Goal: Task Accomplishment & Management: Manage account settings

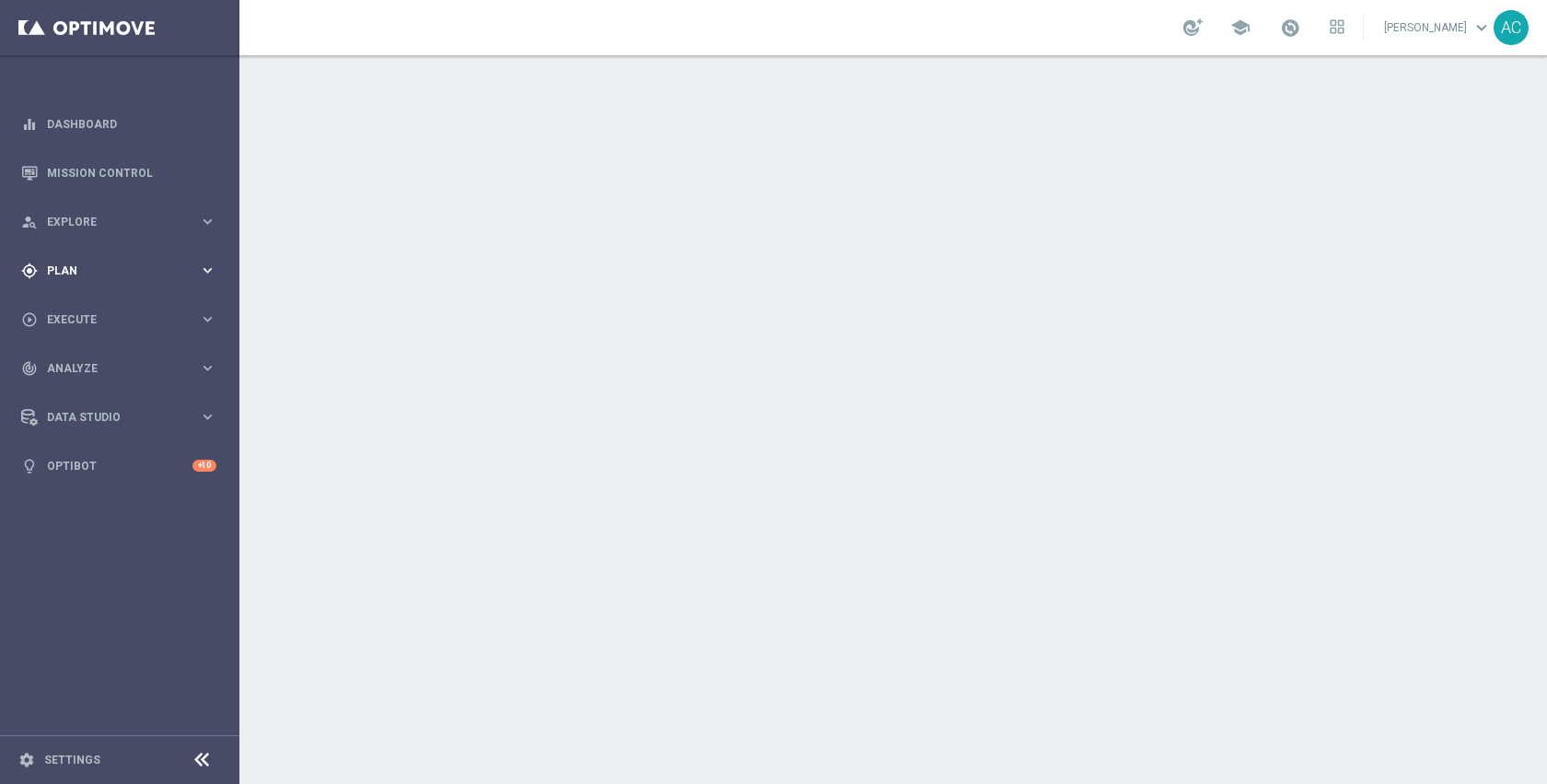
click at [97, 276] on div "gps_fixed Plan" at bounding box center [110, 270] width 178 height 16
click at [92, 311] on link "Target Groups" at bounding box center [120, 307] width 144 height 14
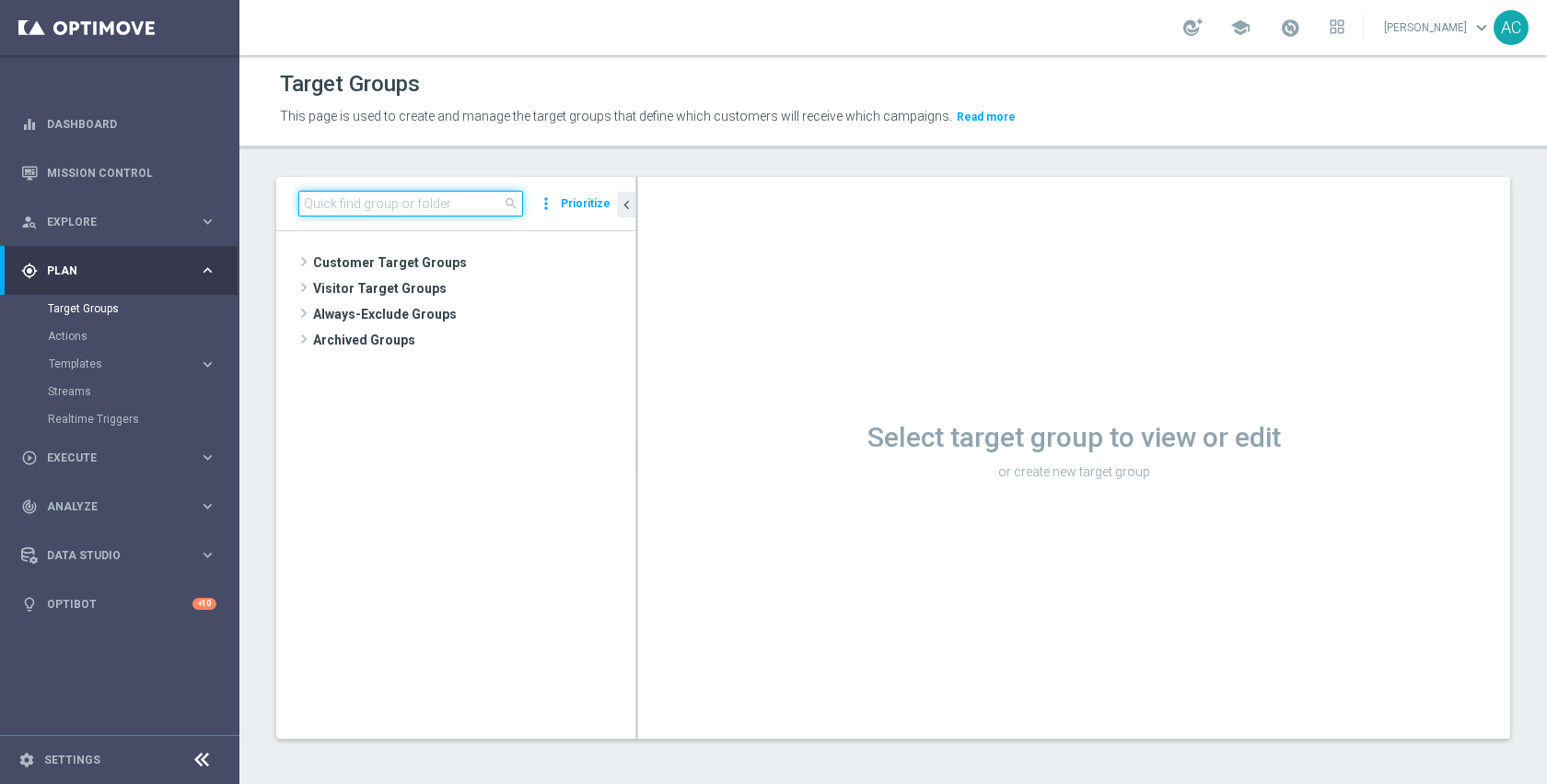
click at [489, 198] on input at bounding box center [411, 203] width 225 height 26
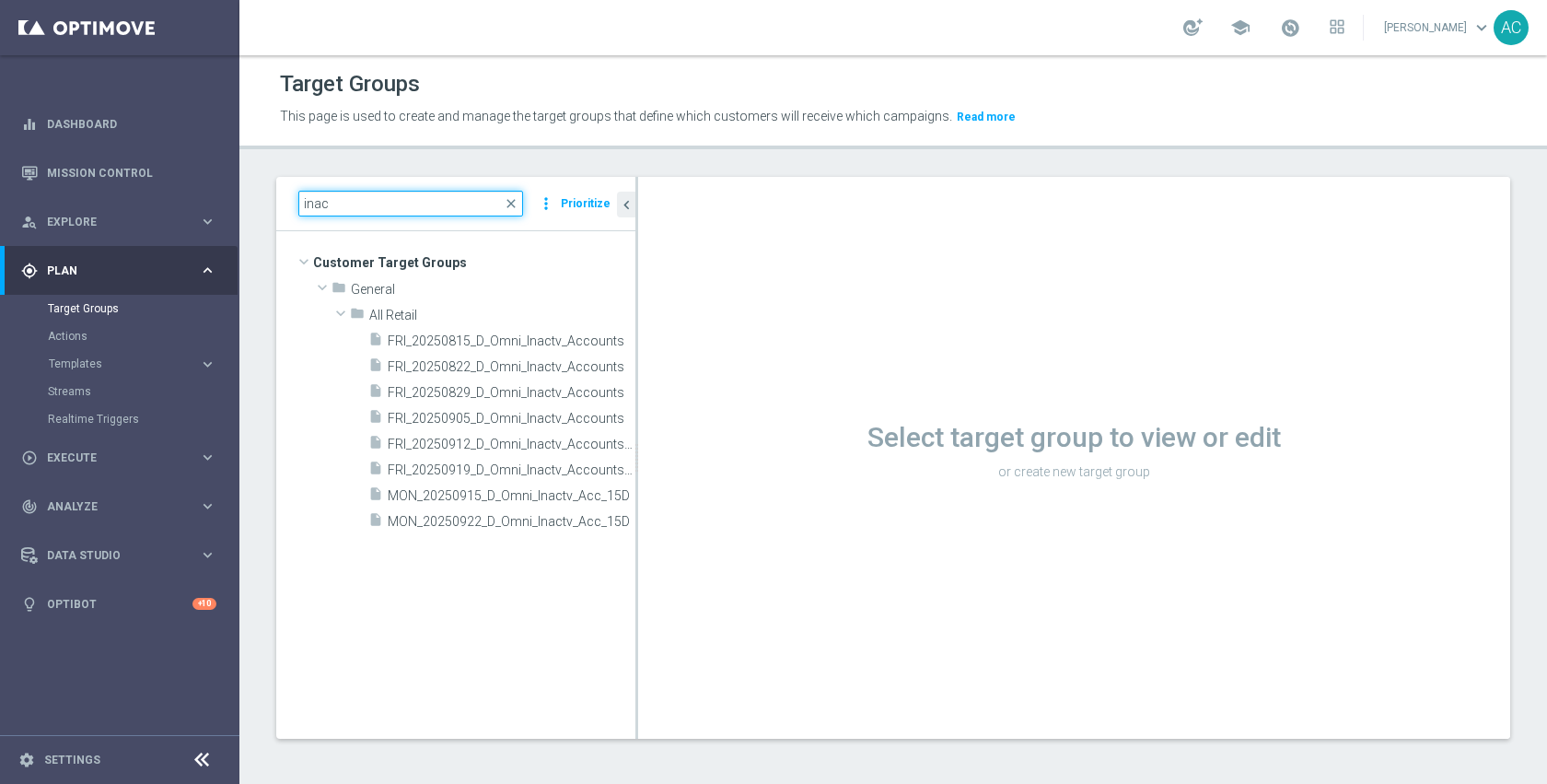
type input "inac"
drag, startPoint x: 637, startPoint y: 518, endPoint x: 795, endPoint y: 518, distance: 158.0
click at [795, 518] on div "Select target group to view or edit or create new target group" at bounding box center [1074, 457] width 872 height 562
click at [518, 470] on span "FRI_20250919_D_Omni_Inactv_Accounts_45D" at bounding box center [491, 470] width 207 height 15
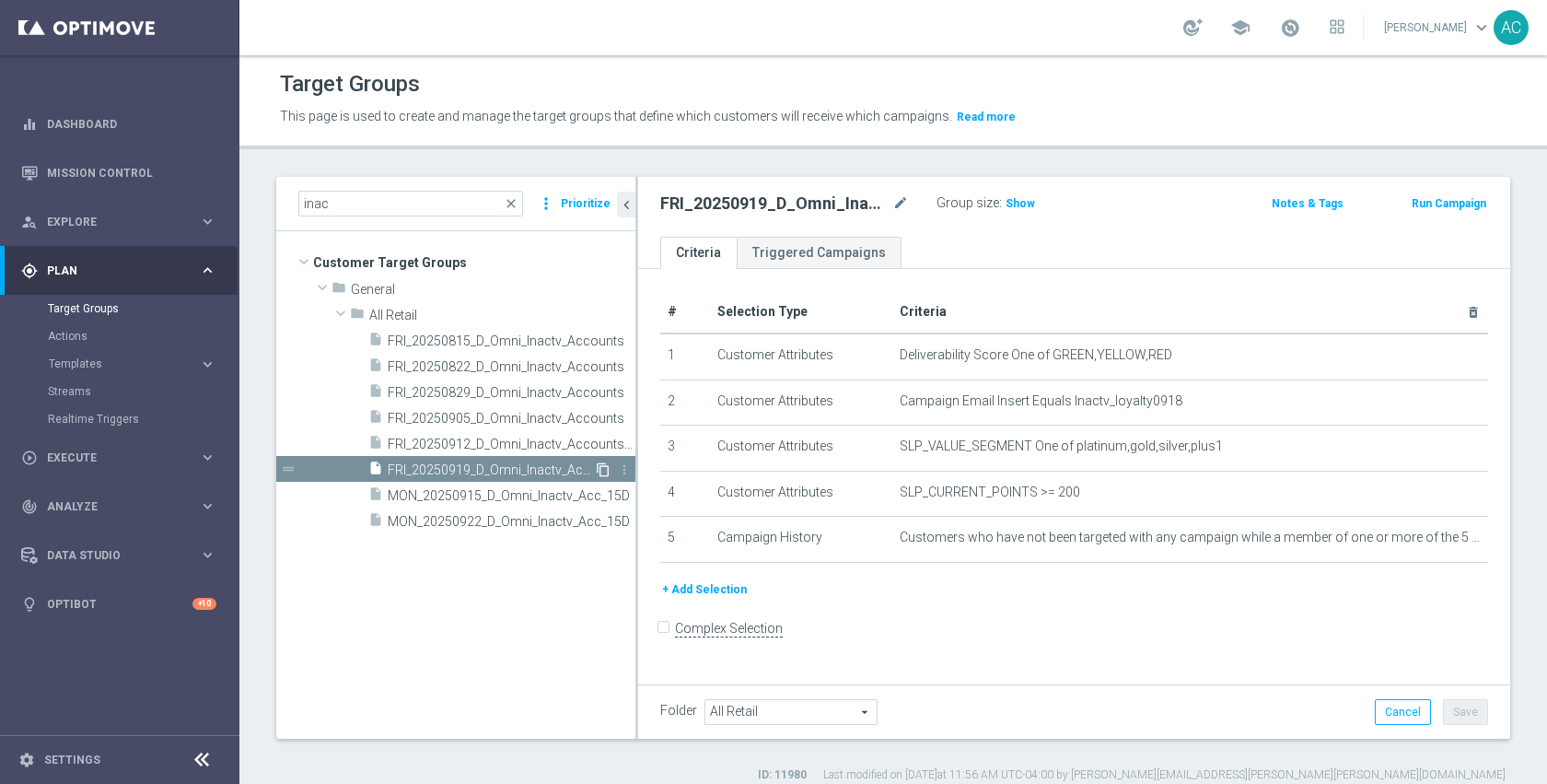
click at [605, 470] on icon "content_copy" at bounding box center [602, 469] width 14 height 14
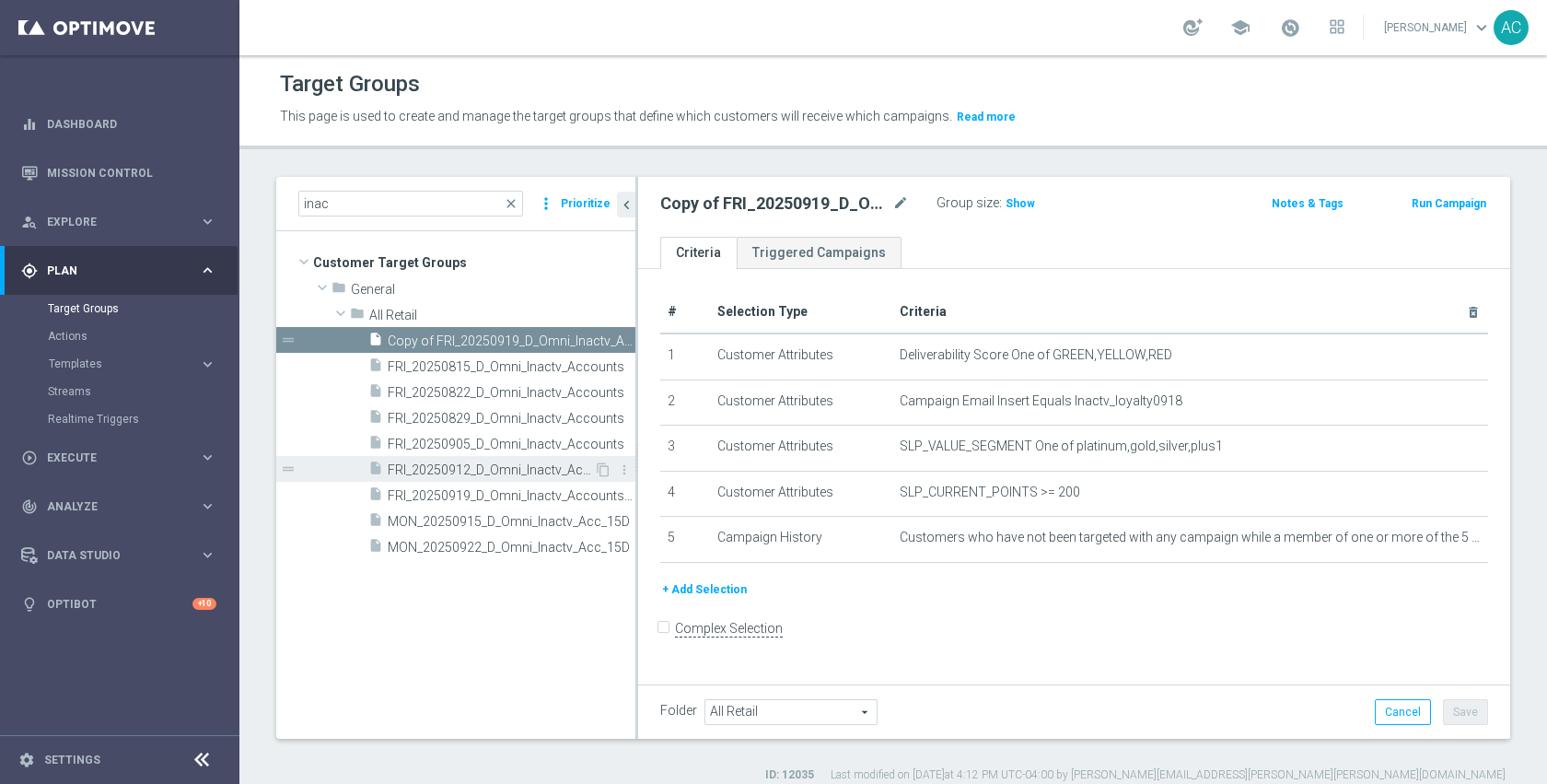
click at [502, 468] on span "FRI_20250912_D_Omni_Inactv_Accounts_45D" at bounding box center [491, 470] width 207 height 15
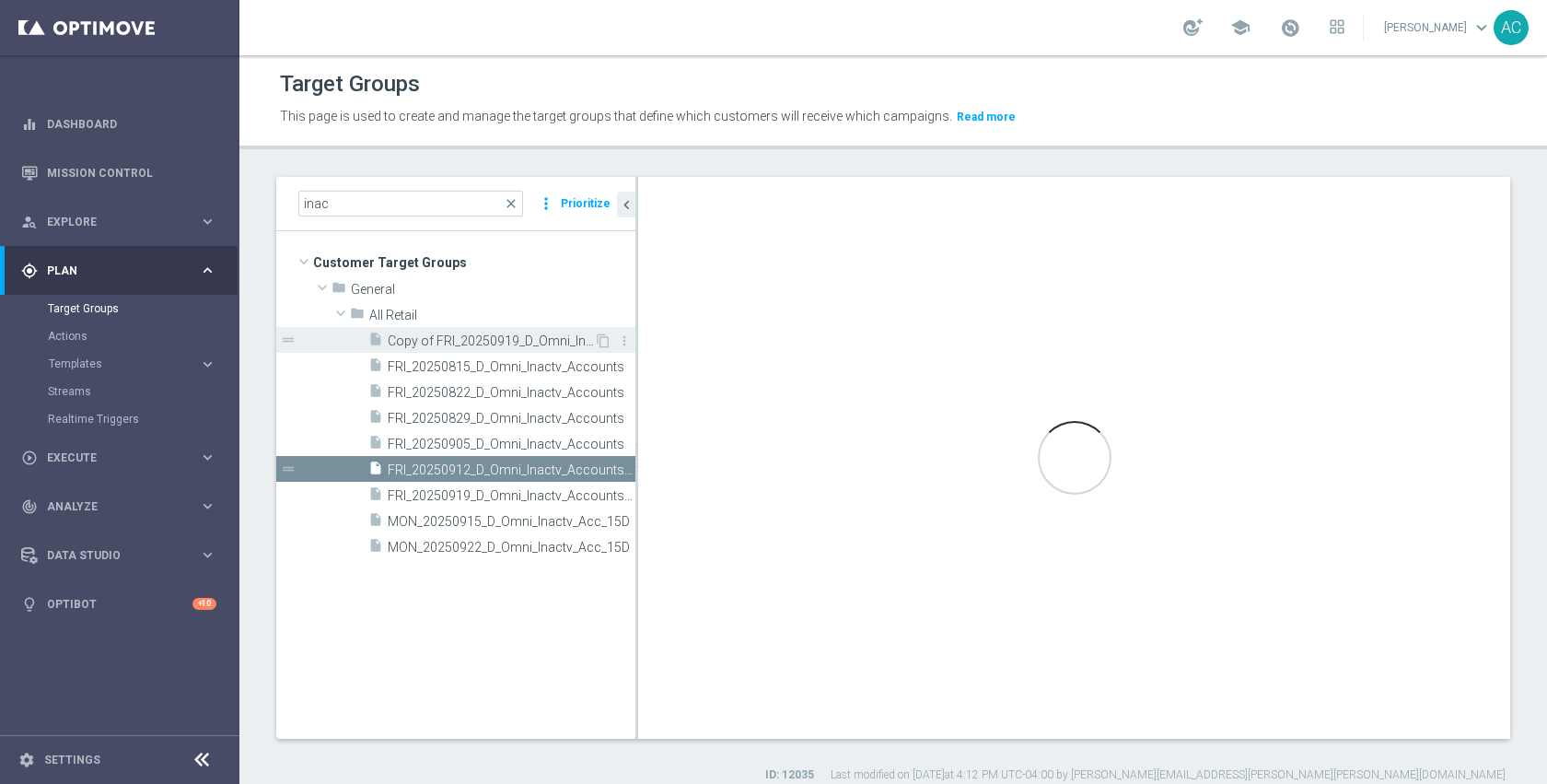
click at [528, 340] on span "Copy of FRI_20250919_D_Omni_Inactv_Accounts_45D" at bounding box center [491, 341] width 207 height 15
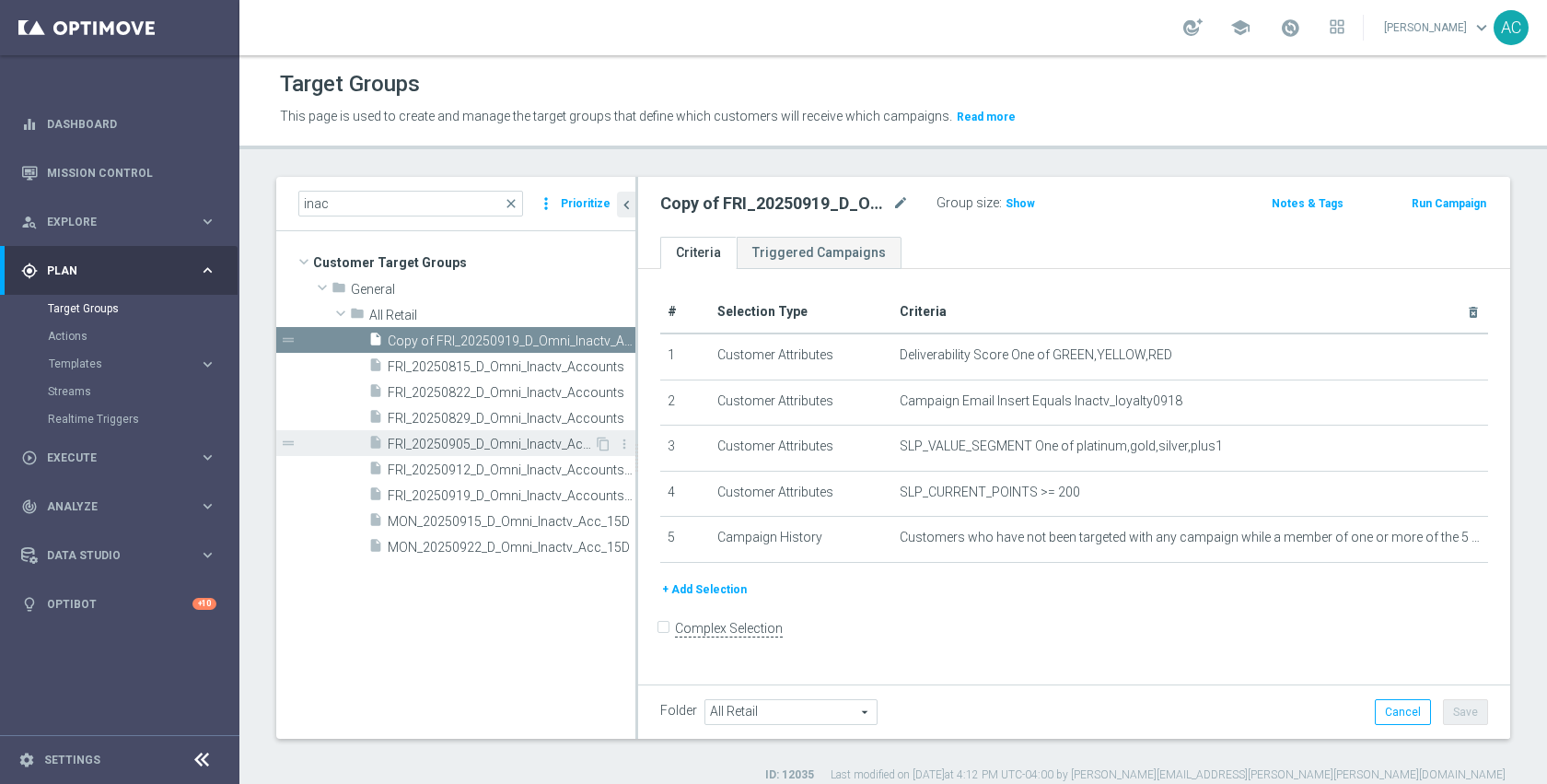
click at [570, 430] on div "insert_drive_file FRI_20250905_D_Omni_Inactv_Accounts" at bounding box center [480, 443] width 226 height 26
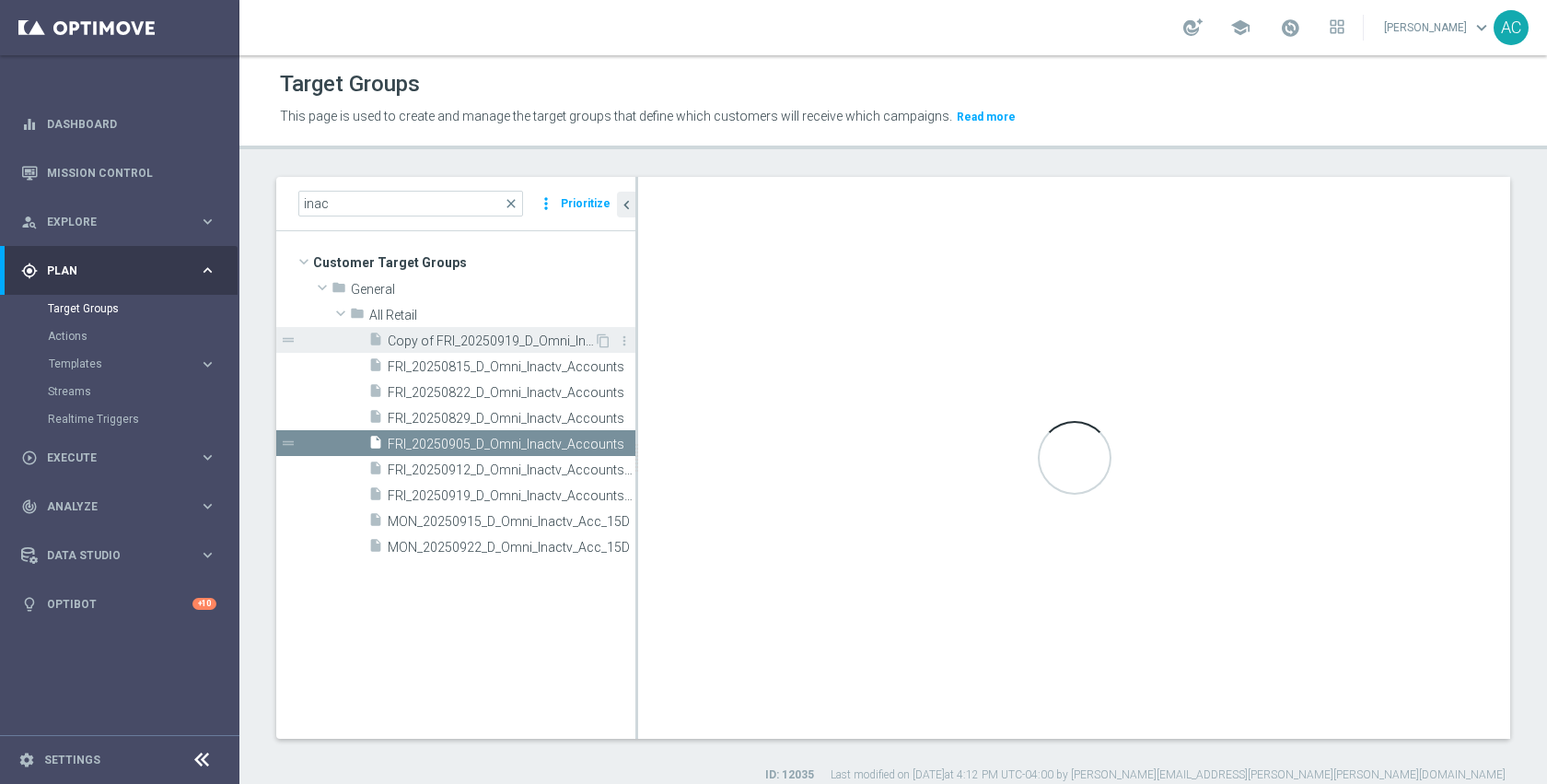
click at [532, 335] on span "Copy of FRI_20250919_D_Omni_Inactv_Accounts_45D" at bounding box center [491, 341] width 207 height 15
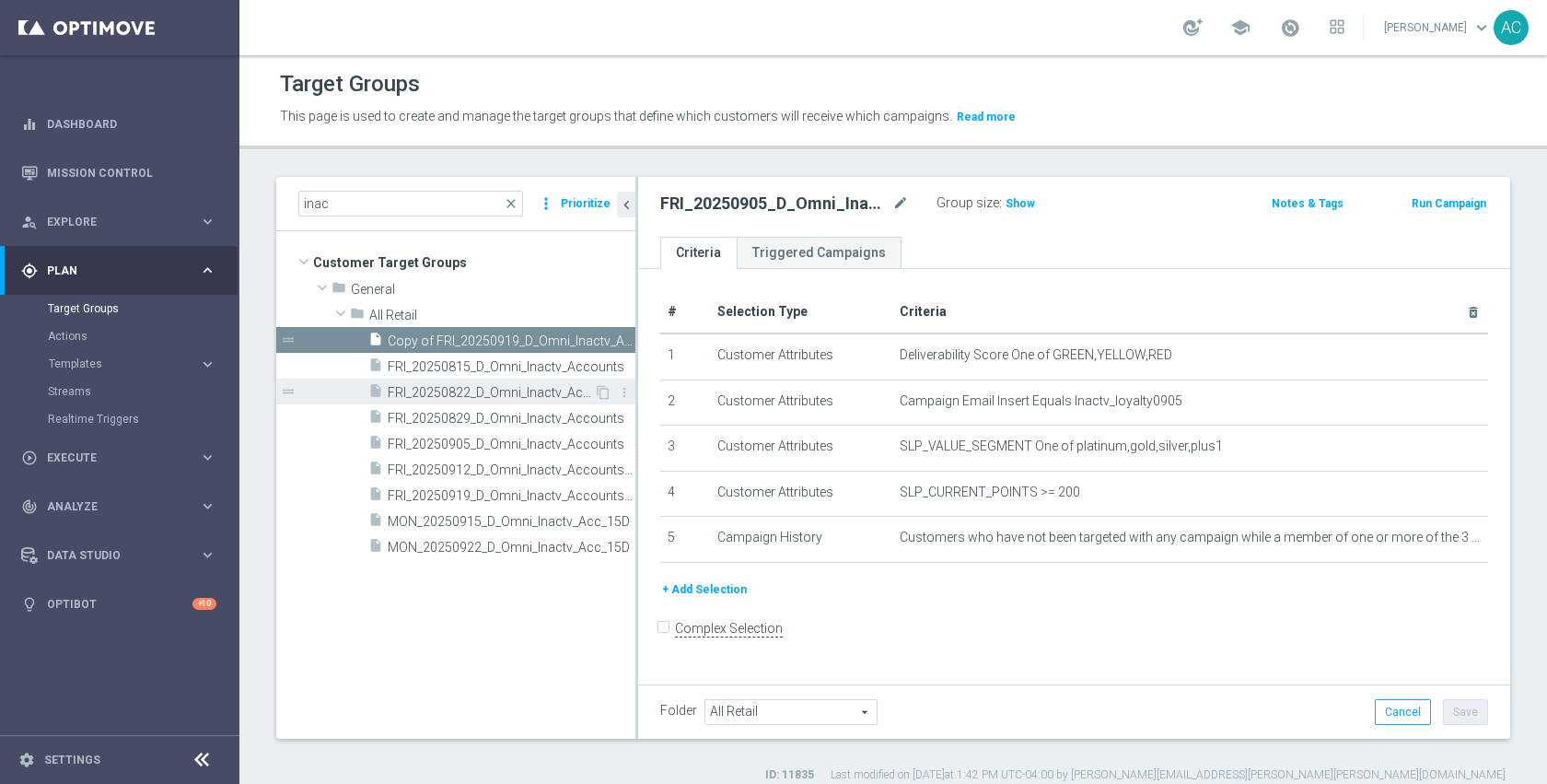
click at [484, 388] on span "FRI_20250822_D_Omni_Inactv_Accounts" at bounding box center [491, 393] width 207 height 15
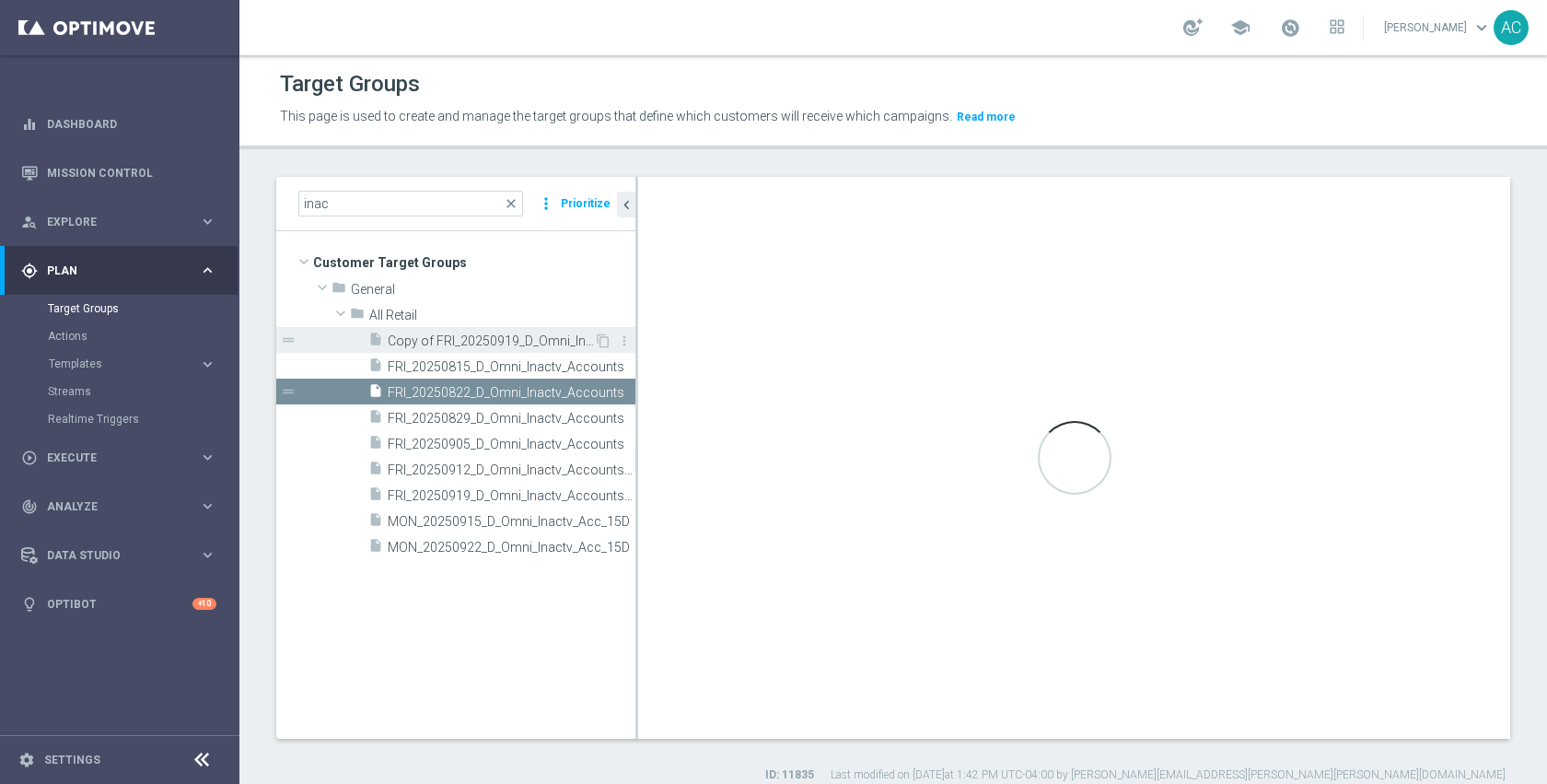
click at [503, 345] on span "Copy of FRI_20250919_D_Omni_Inactv_Accounts_45D" at bounding box center [491, 341] width 207 height 15
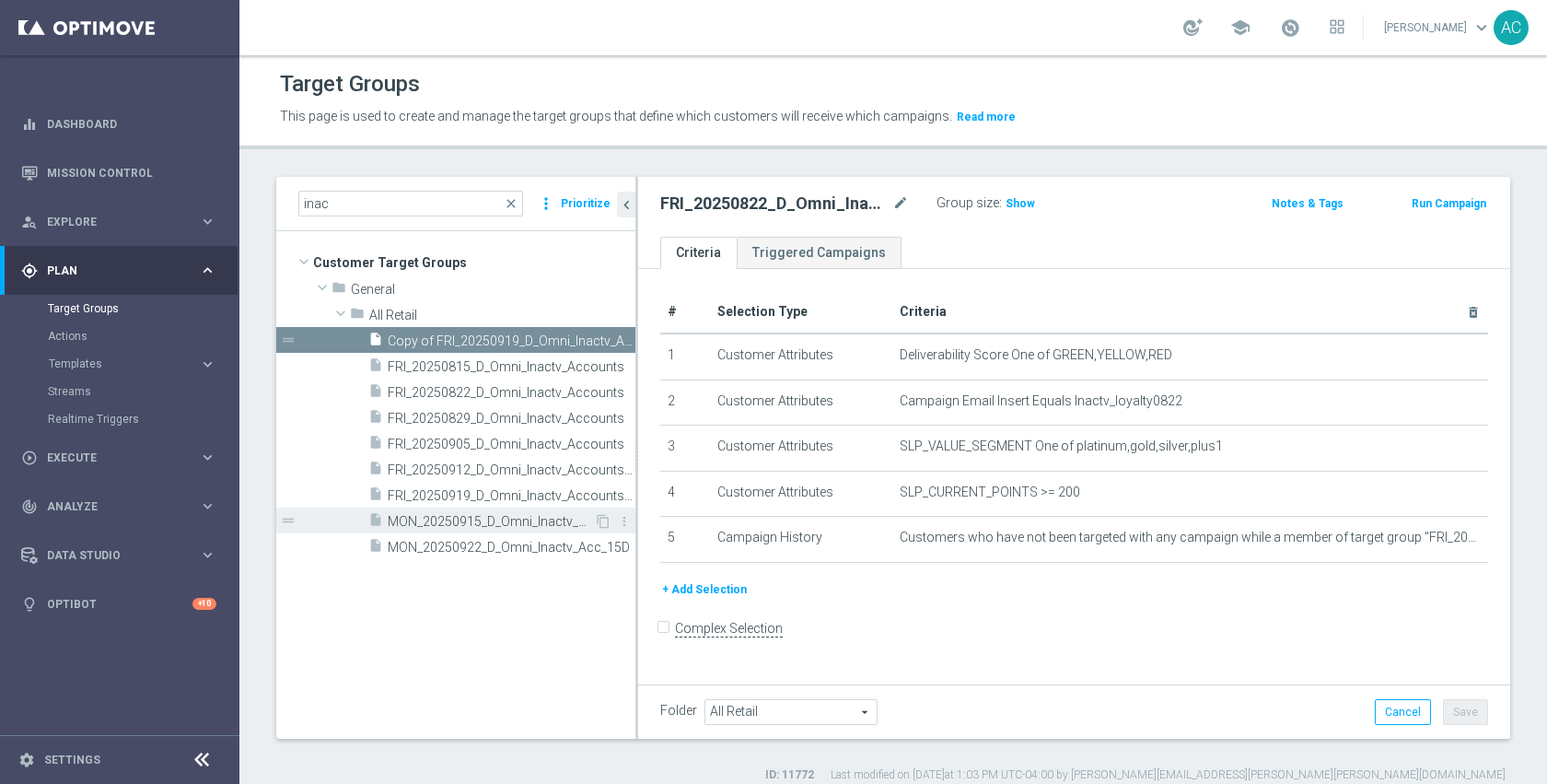
click at [490, 509] on div "insert_drive_file MON_20250915_D_Omni_Inactv_Acc_15D" at bounding box center [480, 520] width 226 height 26
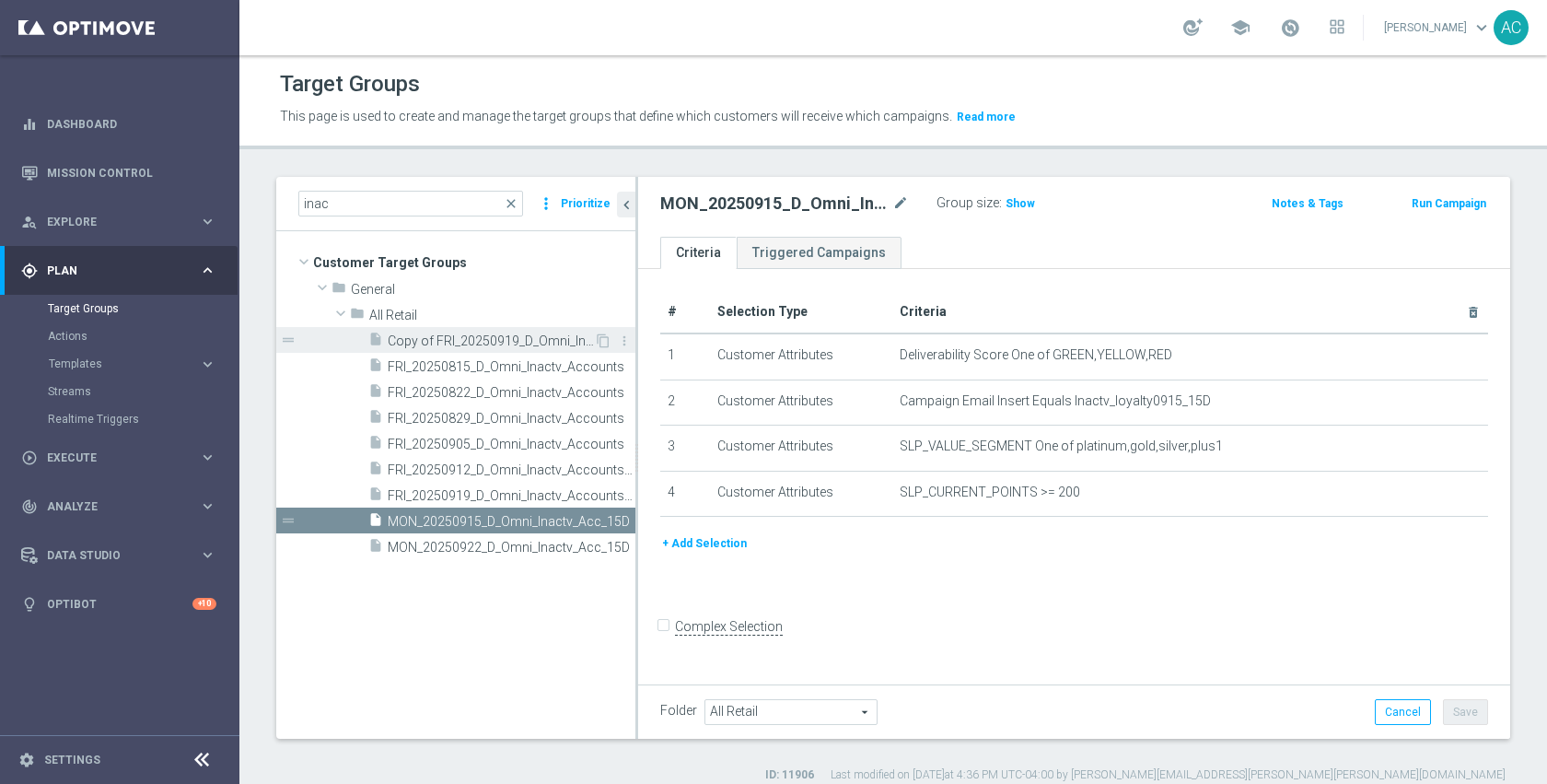
click at [455, 341] on span "Copy of FRI_20250919_D_Omni_Inactv_Accounts_45D" at bounding box center [491, 341] width 207 height 15
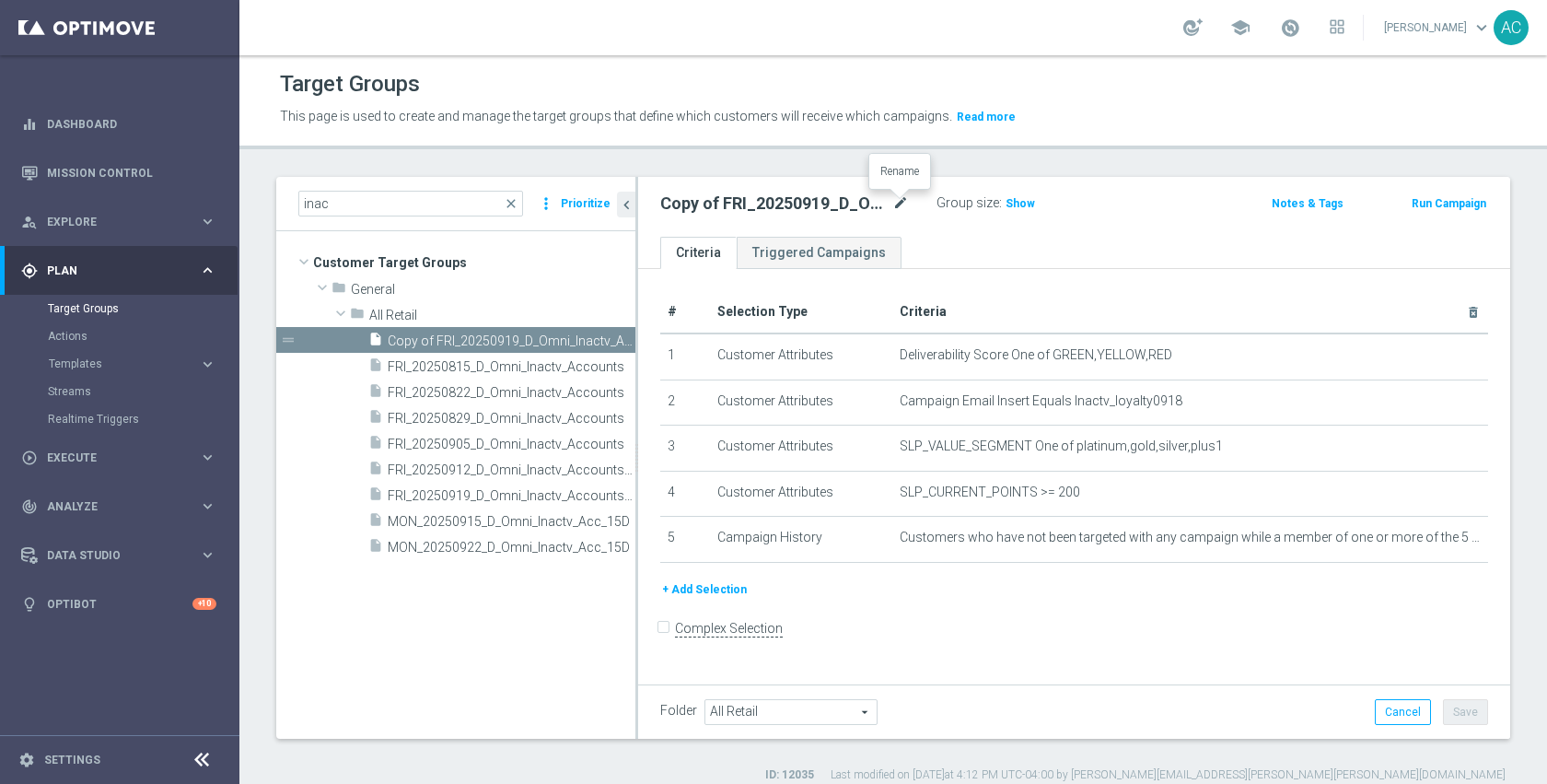
click at [906, 201] on icon "mode_edit" at bounding box center [900, 203] width 16 height 22
click at [725, 208] on input "Copy of FRI_20250919_D_Omni_Inactv_Accounts_45D" at bounding box center [784, 205] width 249 height 26
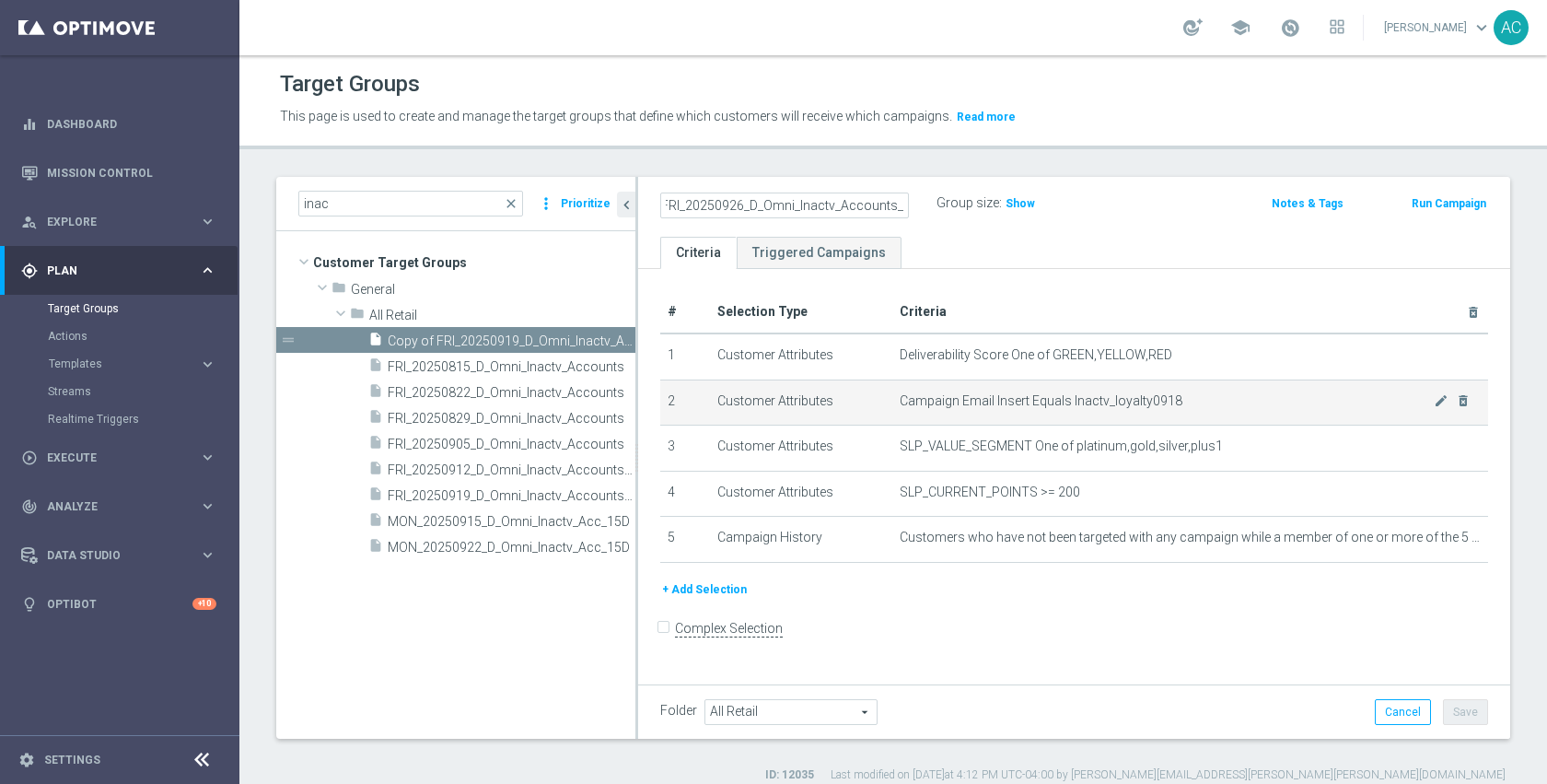
scroll to position [0, 0]
type input "FRI_20250926_D_Omni_Inactv_Accounts_45D"
click at [1435, 399] on icon "mode_edit" at bounding box center [1441, 400] width 14 height 14
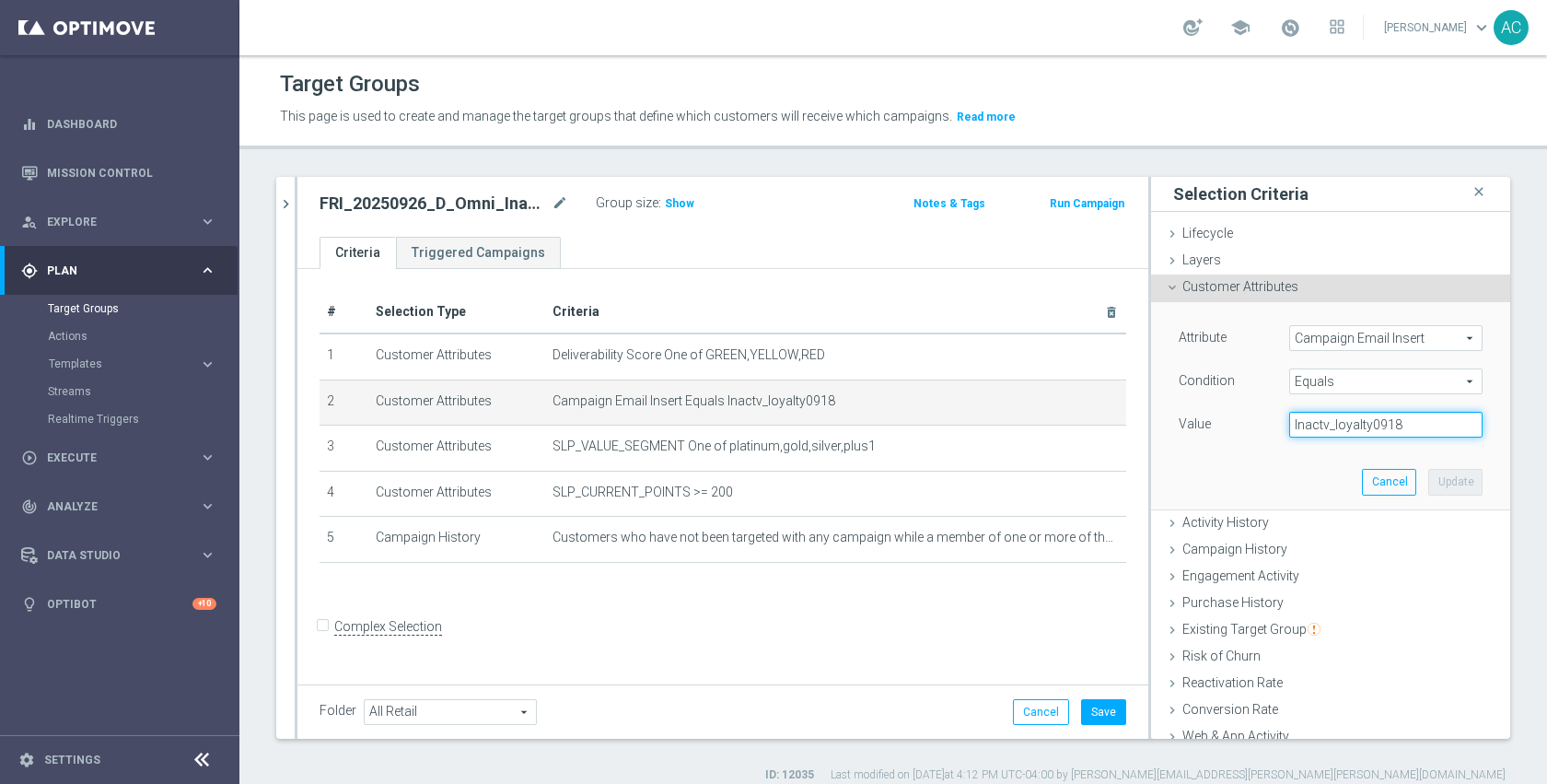
click at [1398, 426] on input "Inactv_loyalty0918" at bounding box center [1386, 425] width 193 height 26
type input "Inactv_loyalty0926"
click at [1429, 478] on button "Update" at bounding box center [1456, 481] width 55 height 26
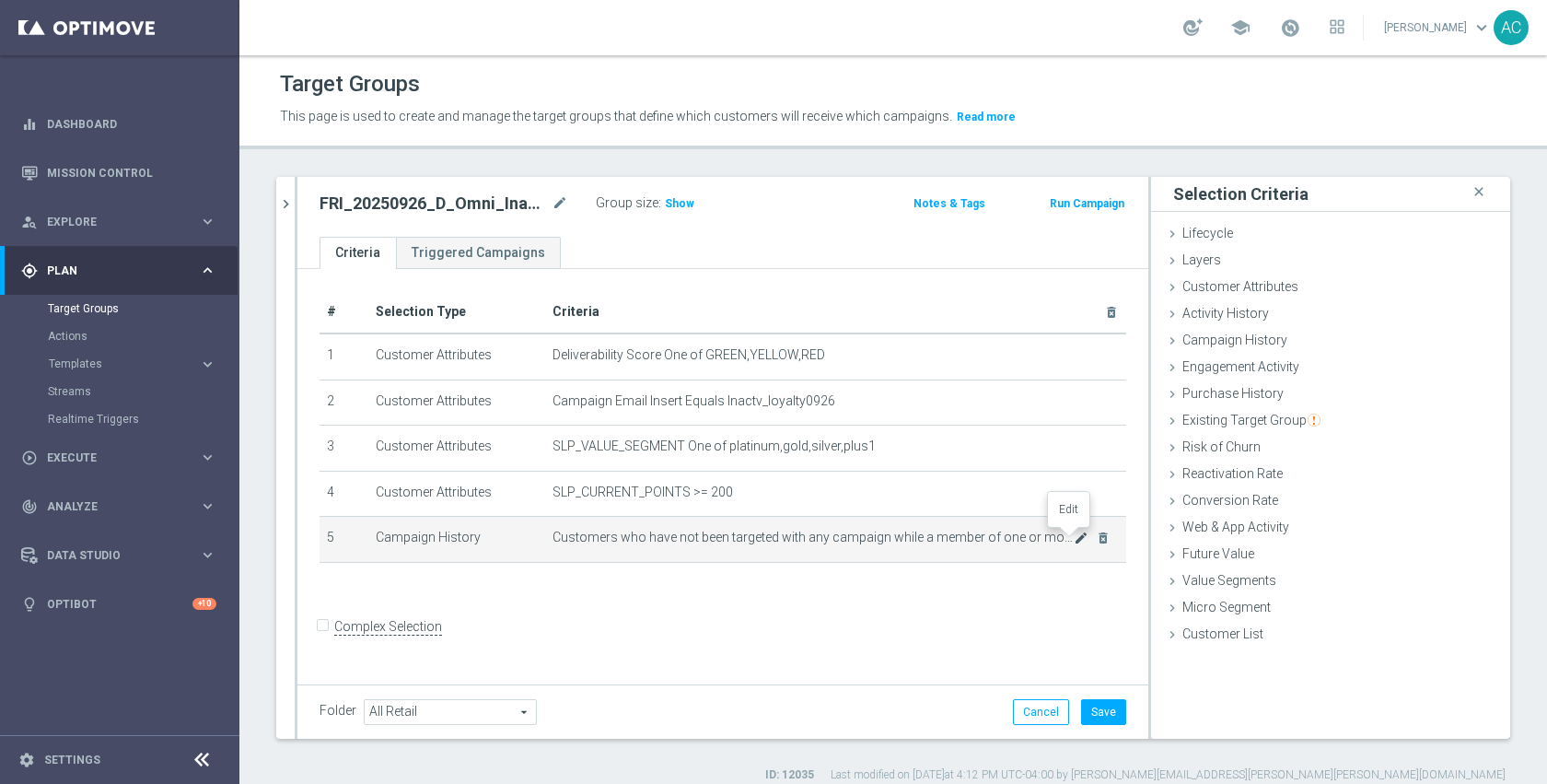
click at [1074, 538] on icon "mode_edit" at bounding box center [1081, 537] width 14 height 14
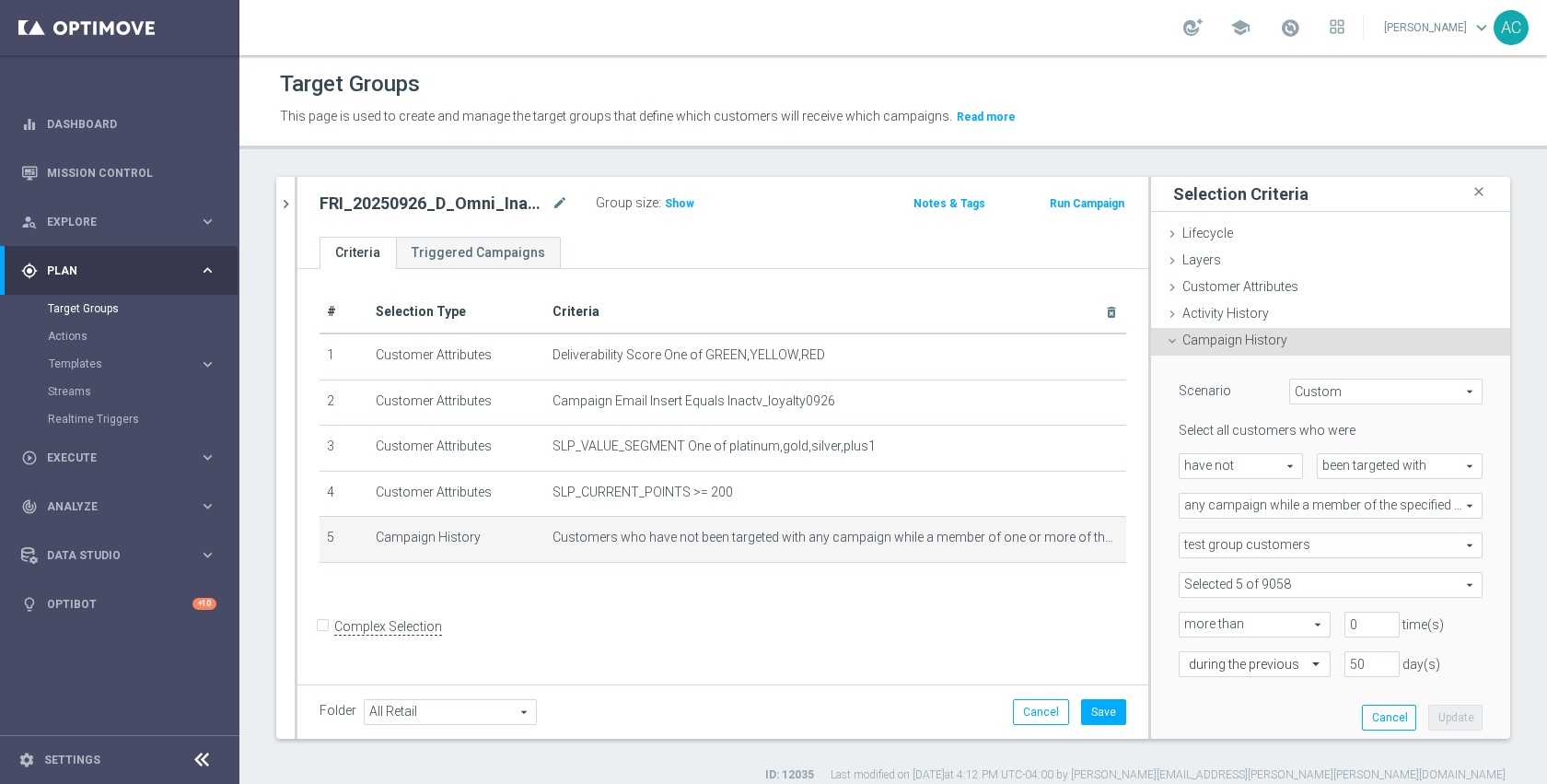
click at [1312, 581] on span at bounding box center [1331, 584] width 302 height 24
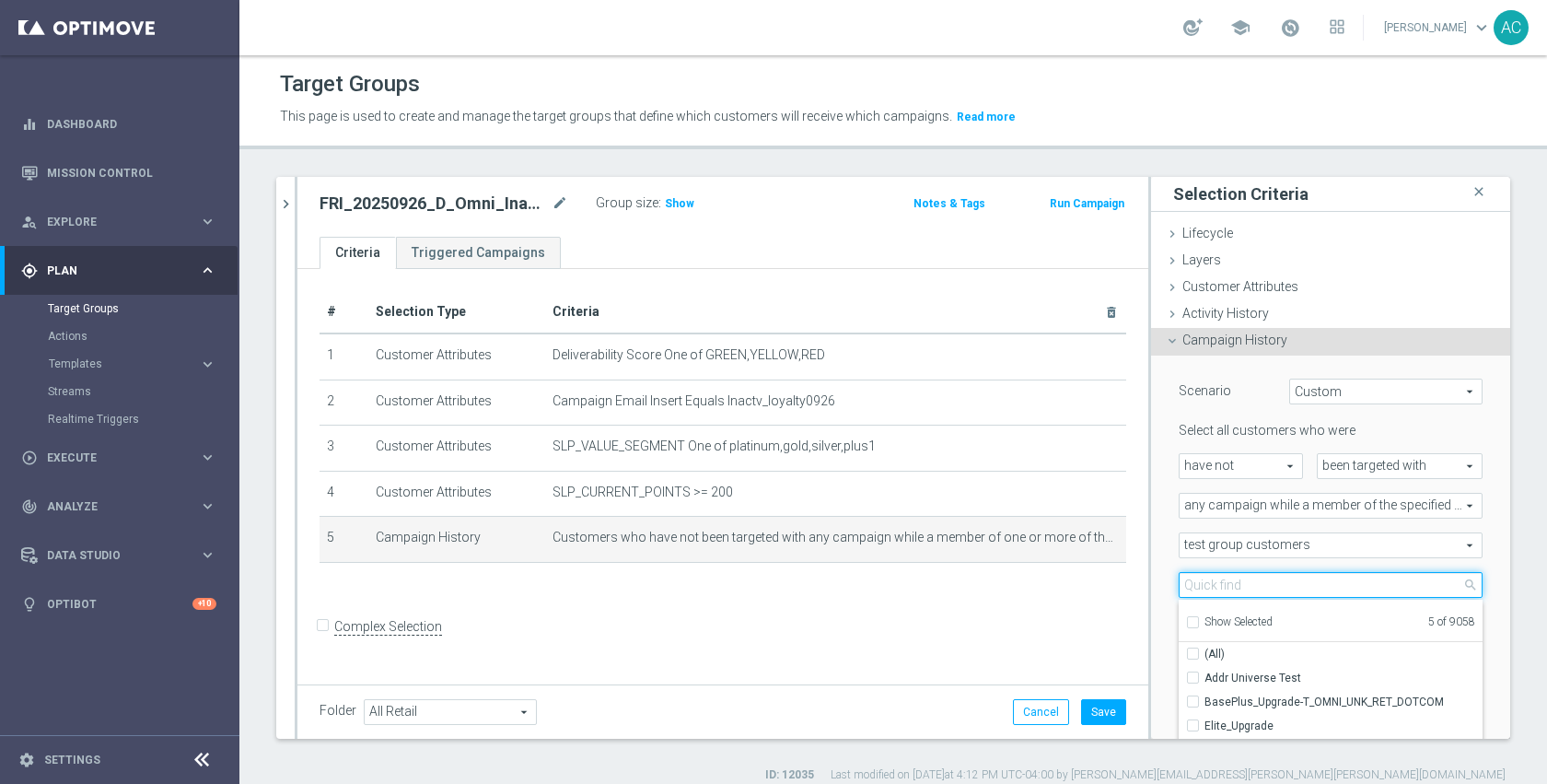
click at [1293, 585] on input "search" at bounding box center [1331, 584] width 304 height 26
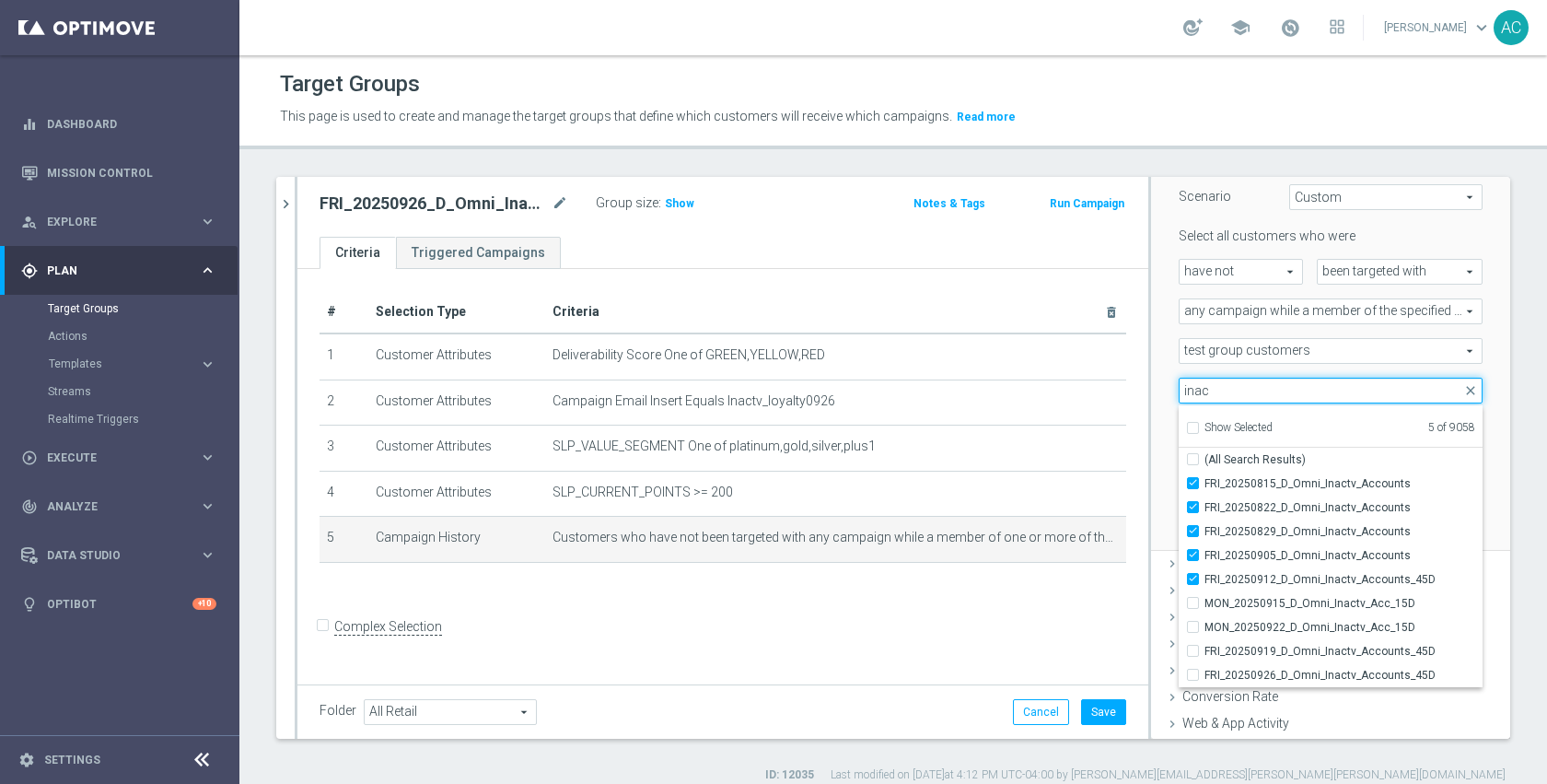
scroll to position [219, 0]
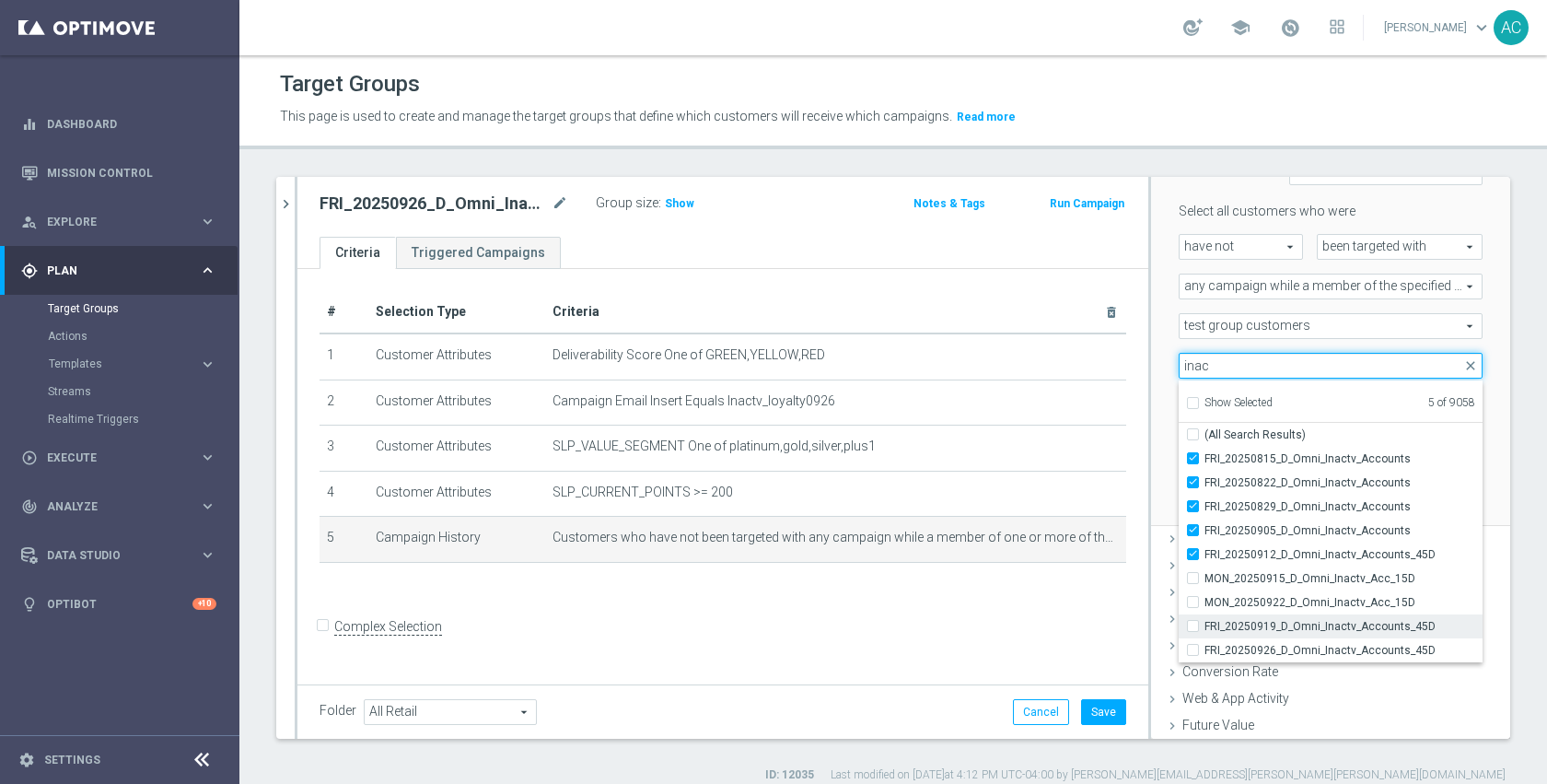
type input "inac"
click at [1305, 615] on label "FRI_20250919_D_Omni_Inactv_Accounts_45D" at bounding box center [1344, 625] width 279 height 24
click at [1205, 620] on input "FRI_20250919_D_Omni_Inactv_Accounts_45D" at bounding box center [1198, 625] width 12 height 12
checkbox input "true"
type input "Selected 6 of 9058"
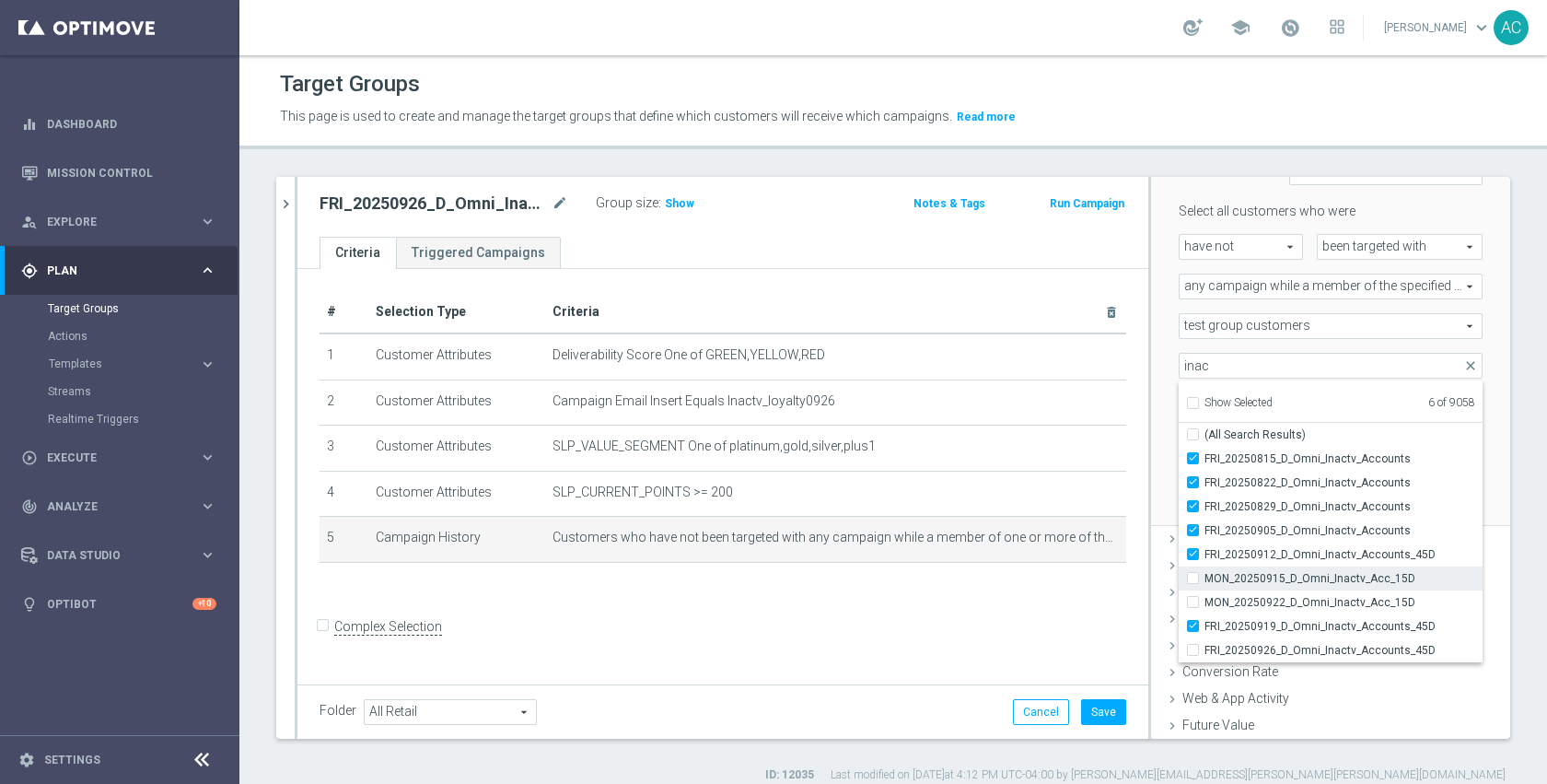
click at [1362, 582] on span "MON_20250915_D_Omni_Inactv_Acc_15D" at bounding box center [1344, 577] width 279 height 14
click at [1205, 582] on input "MON_20250915_D_Omni_Inactv_Acc_15D" at bounding box center [1198, 577] width 12 height 12
checkbox input "true"
type input "Selected 7 of 9058"
click at [1344, 598] on span "MON_20250922_D_Omni_Inactv_Acc_15D" at bounding box center [1344, 601] width 279 height 14
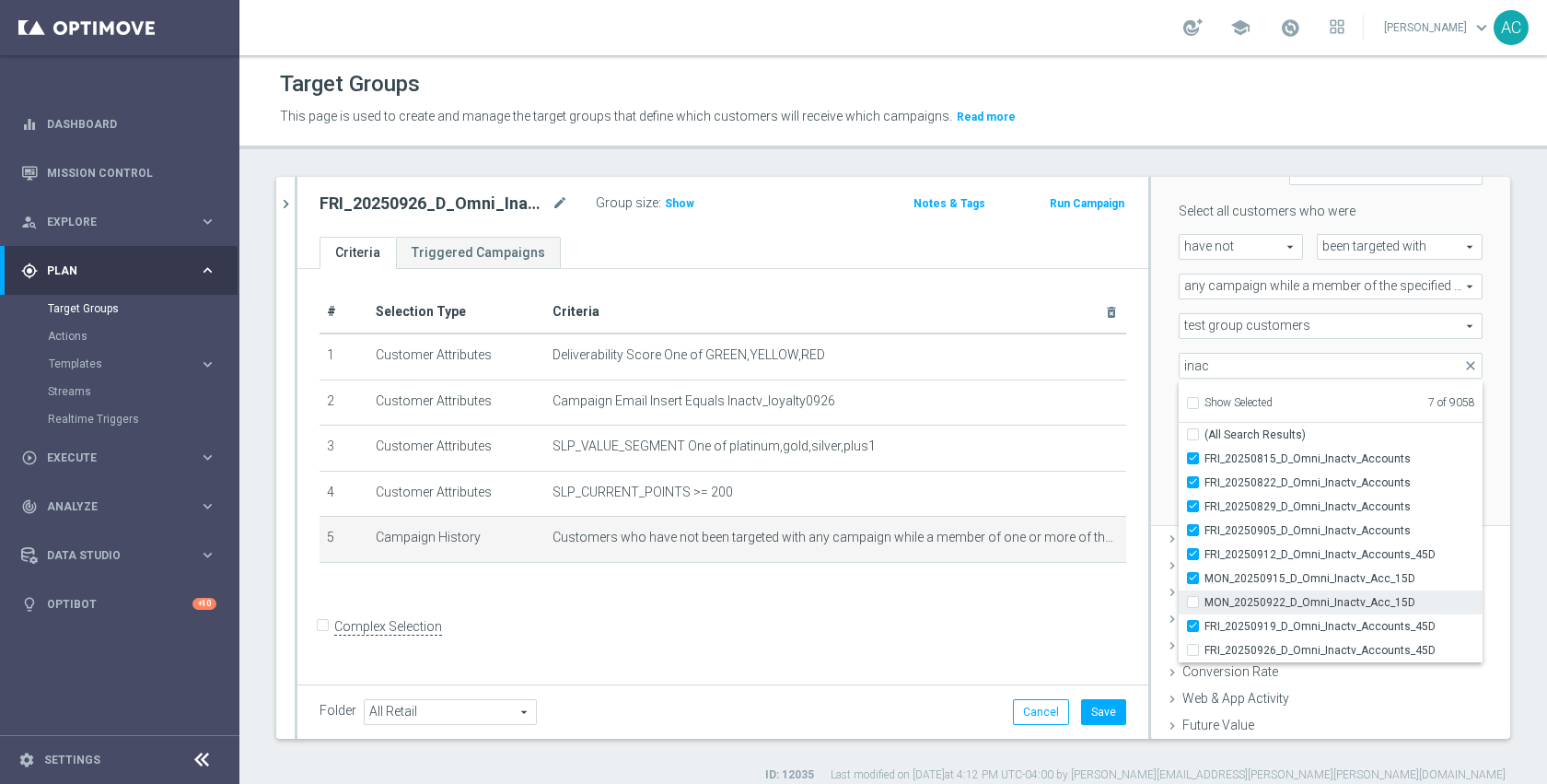
click at [1205, 598] on input "MON_20250922_D_Omni_Inactv_Acc_15D" at bounding box center [1198, 601] width 12 height 12
checkbox input "true"
type input "Selected 8 of 9058"
click at [1469, 382] on div "Scenario Custom Custom arrow_drop_down search Select all customers who were hav…" at bounding box center [1331, 331] width 359 height 390
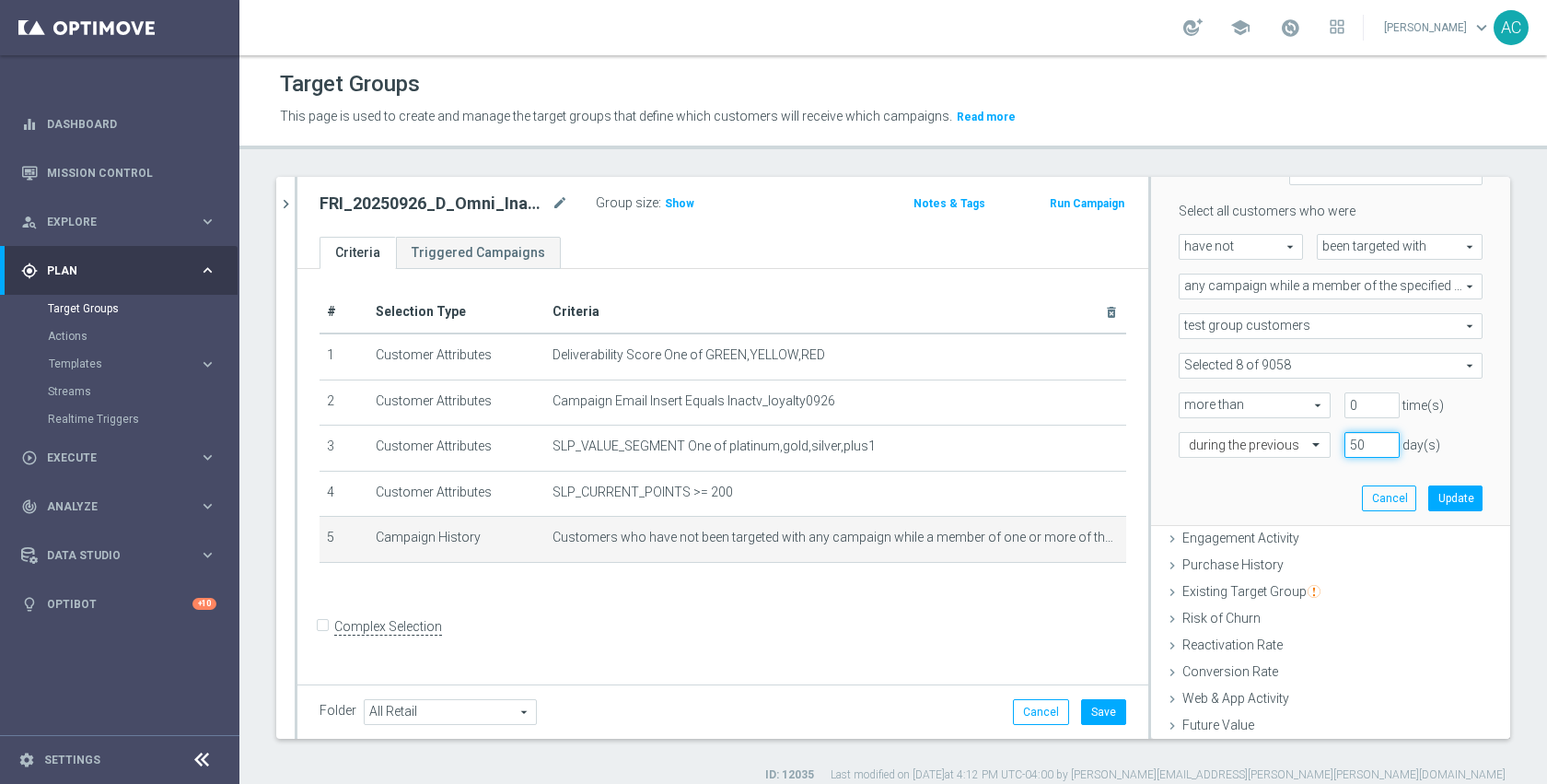
click at [1345, 450] on input "50" at bounding box center [1373, 445] width 56 height 26
type input "60"
click at [1429, 499] on button "Update" at bounding box center [1456, 498] width 55 height 26
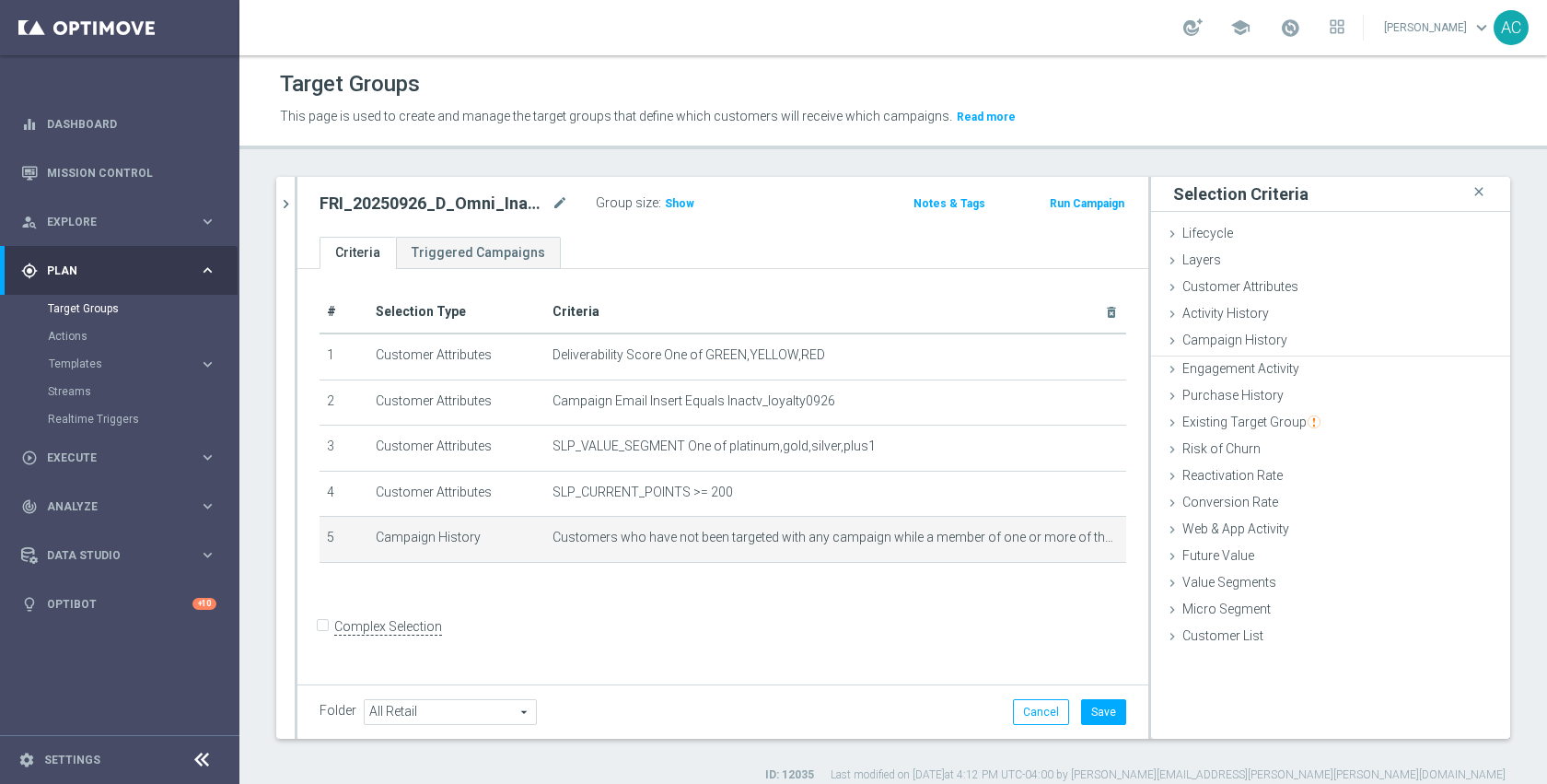
scroll to position [0, 0]
click at [1101, 716] on button "Save" at bounding box center [1103, 712] width 45 height 26
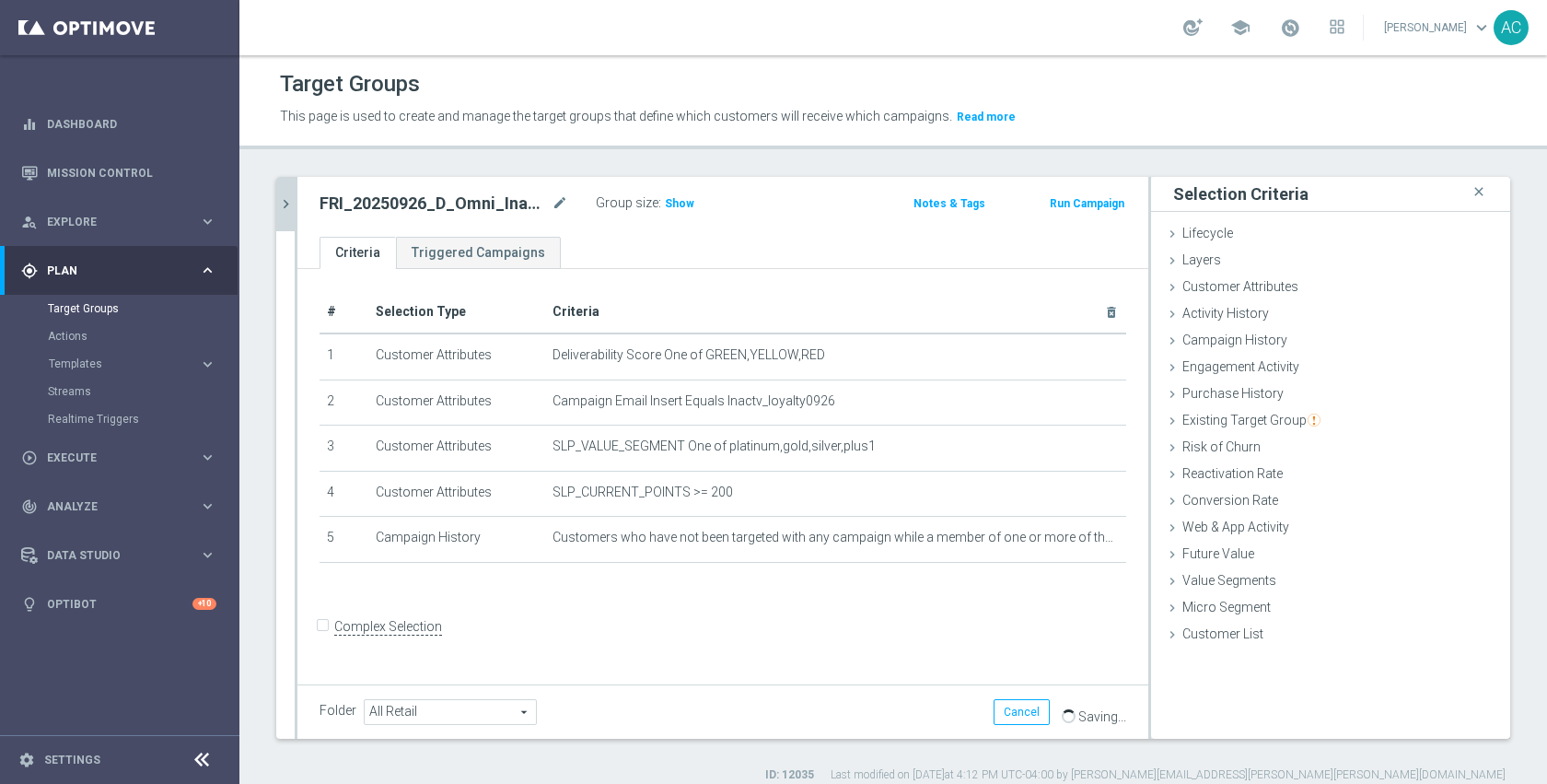
click at [282, 210] on icon "chevron_right" at bounding box center [286, 204] width 17 height 17
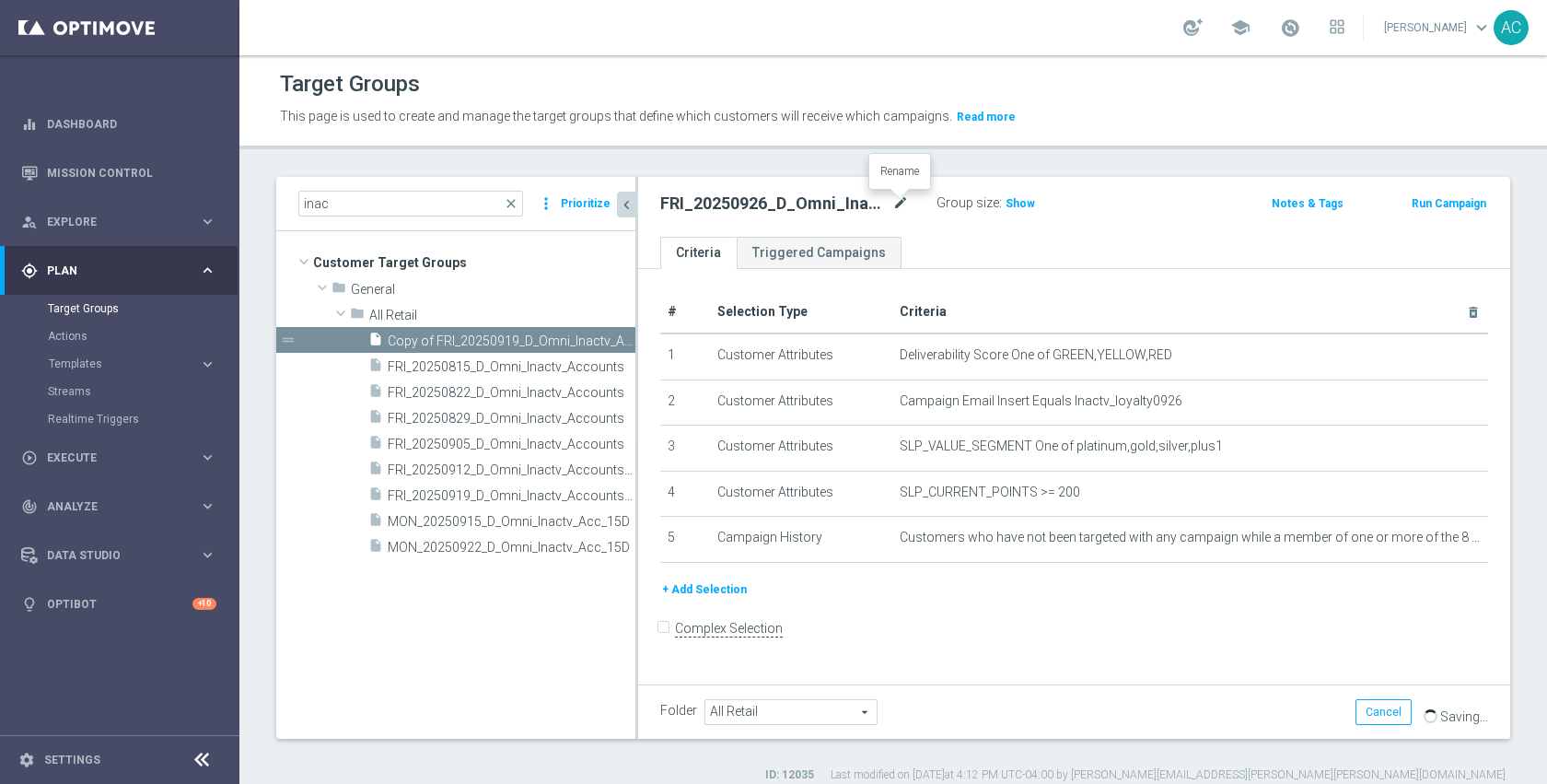
click at [901, 197] on icon "mode_edit" at bounding box center [900, 203] width 16 height 22
click at [491, 551] on span "MON_20250922_D_Omni_Inactv_Acc_15D" at bounding box center [491, 548] width 207 height 15
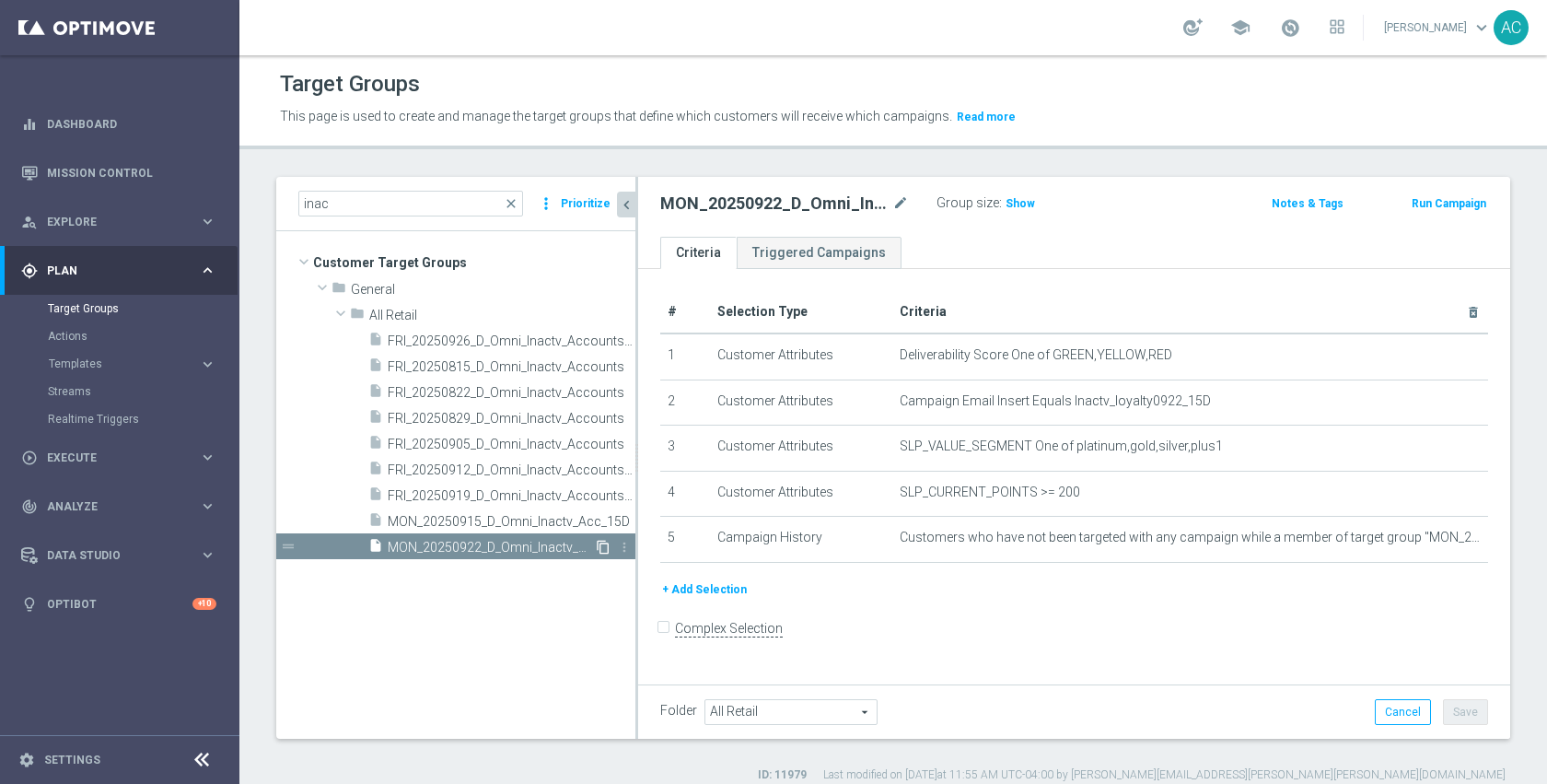
click at [603, 547] on icon "content_copy" at bounding box center [602, 547] width 14 height 14
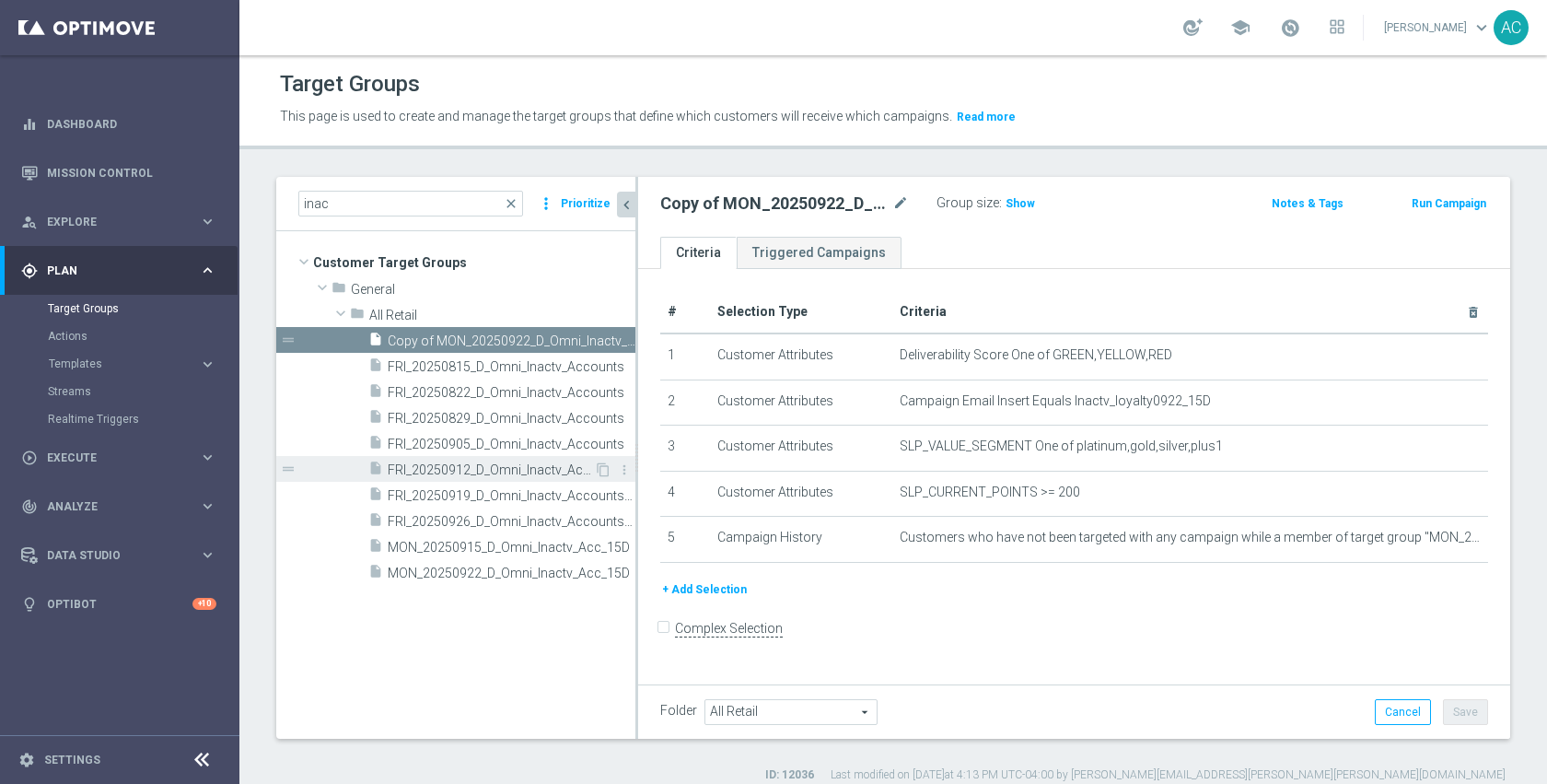
click at [480, 470] on span "FRI_20250912_D_Omni_Inactv_Accounts_45D" at bounding box center [491, 470] width 207 height 15
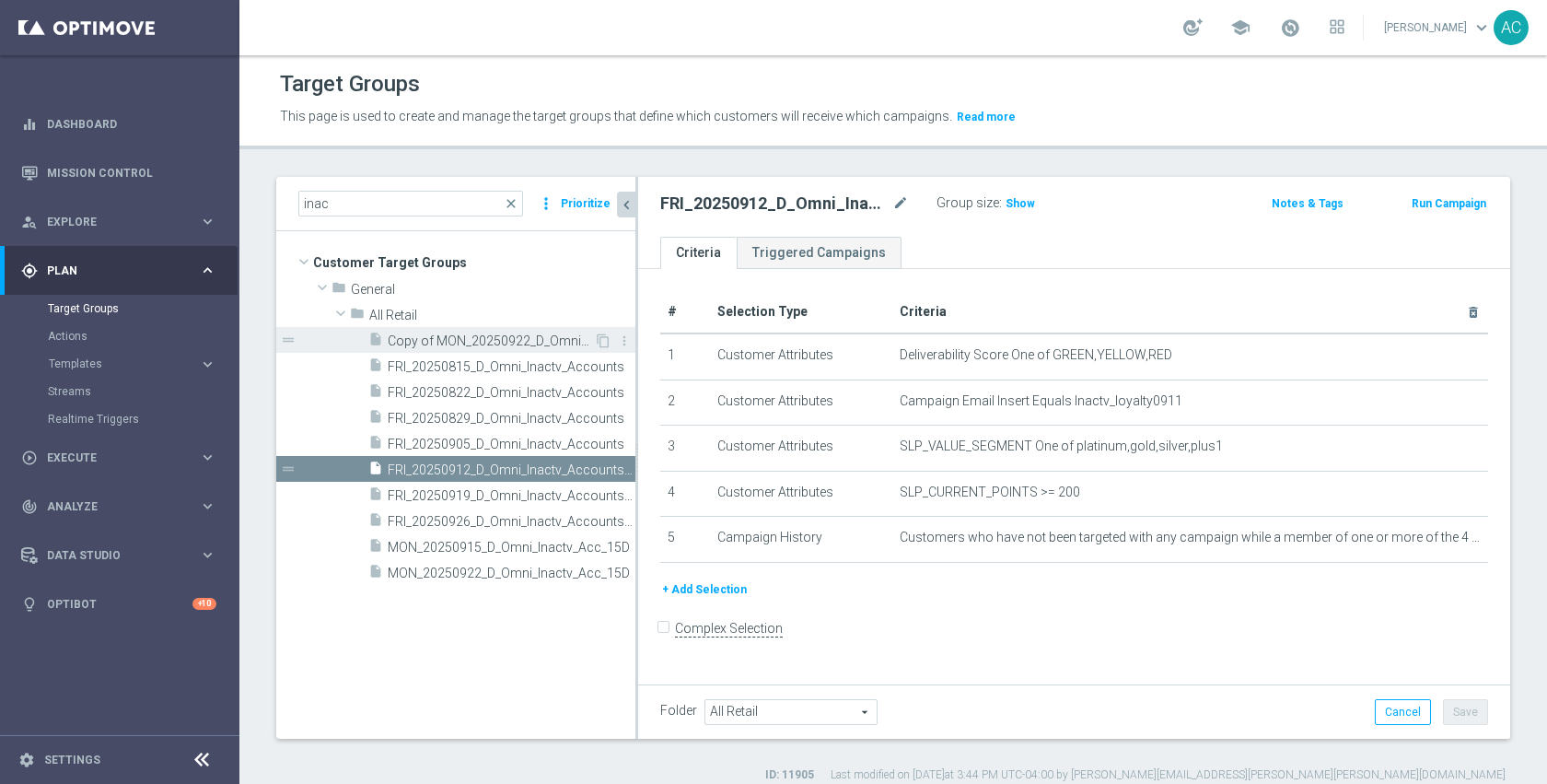
click at [516, 333] on span "Copy of MON_20250922_D_Omni_Inactv_Acc_15D" at bounding box center [491, 341] width 207 height 15
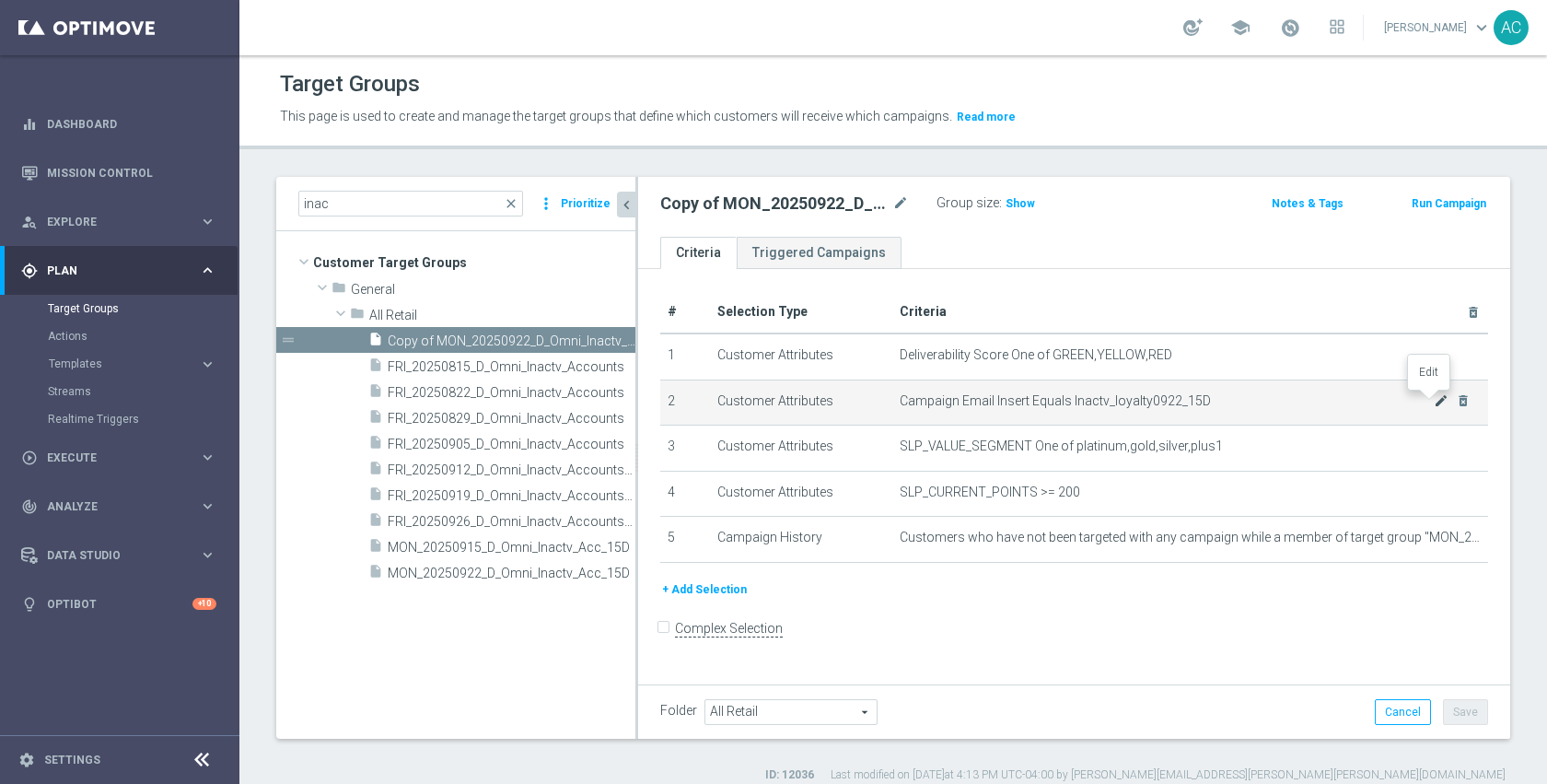
click at [1435, 399] on icon "mode_edit" at bounding box center [1441, 400] width 14 height 14
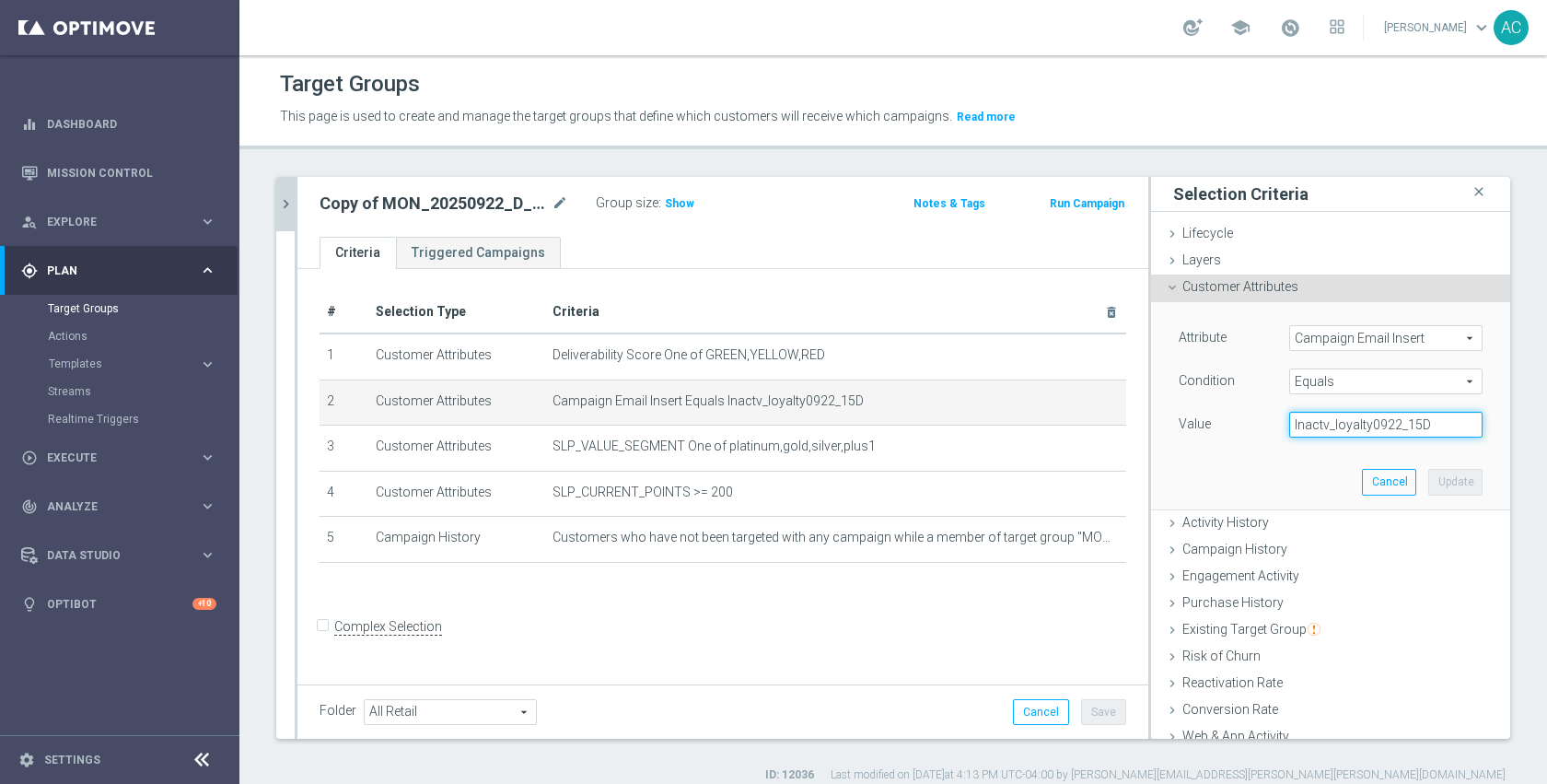
click at [1382, 427] on input "Inactv_loyalty0922_15D" at bounding box center [1386, 425] width 193 height 26
type input "Inactv_loyalty0929_15D"
click at [1431, 477] on button "Update" at bounding box center [1456, 481] width 55 height 26
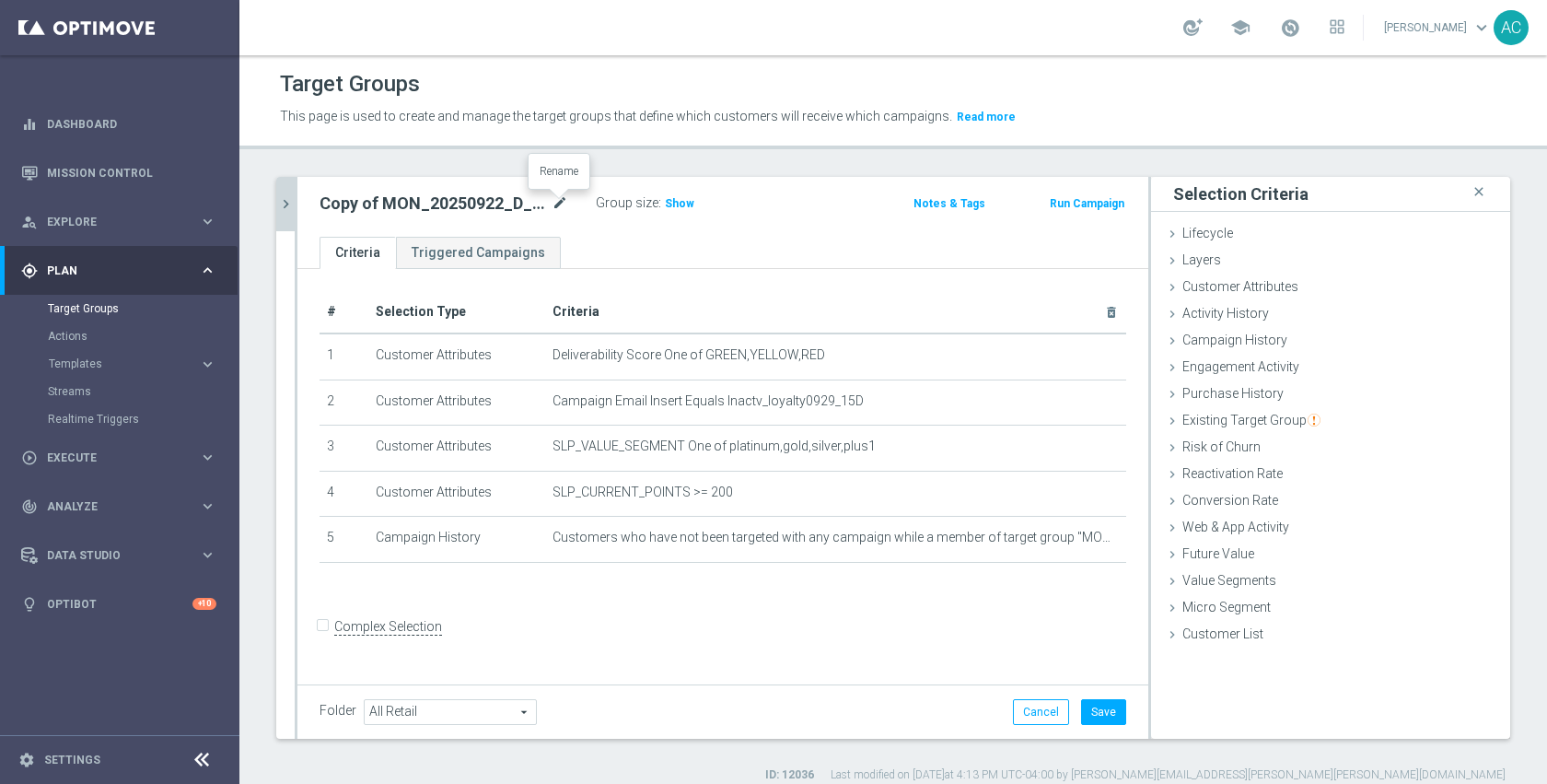
click at [561, 205] on icon "mode_edit" at bounding box center [559, 203] width 16 height 22
click at [414, 207] on input "Copy of MON_20250922_D_Omni_Inactv_Acc_15D" at bounding box center [444, 205] width 249 height 26
type input "MON_20250929_D_Omni_Inactv_Acc_15D"
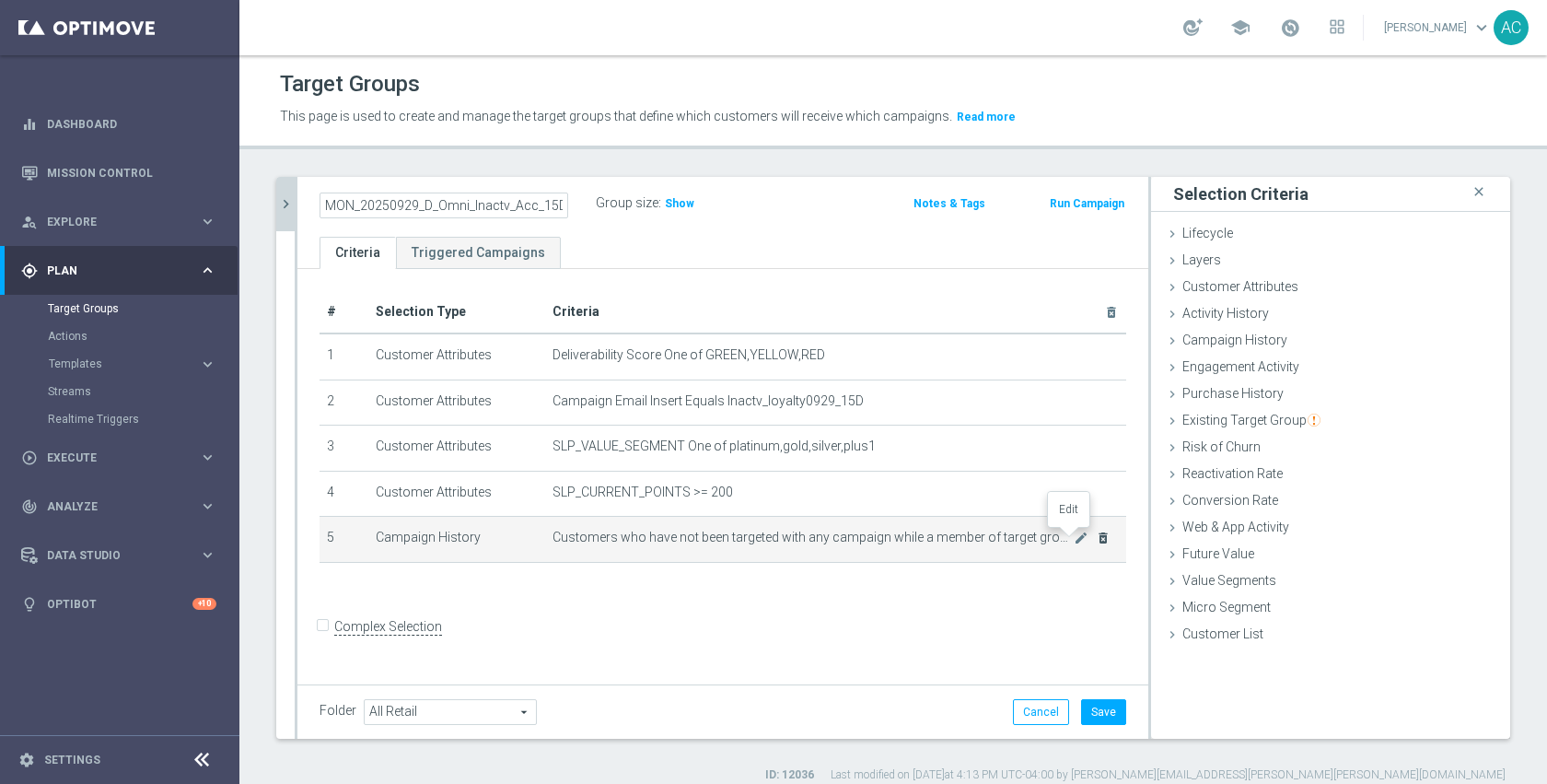
drag, startPoint x: 1065, startPoint y: 538, endPoint x: 1090, endPoint y: 542, distance: 25.3
click at [1074, 538] on icon "mode_edit" at bounding box center [1081, 537] width 14 height 14
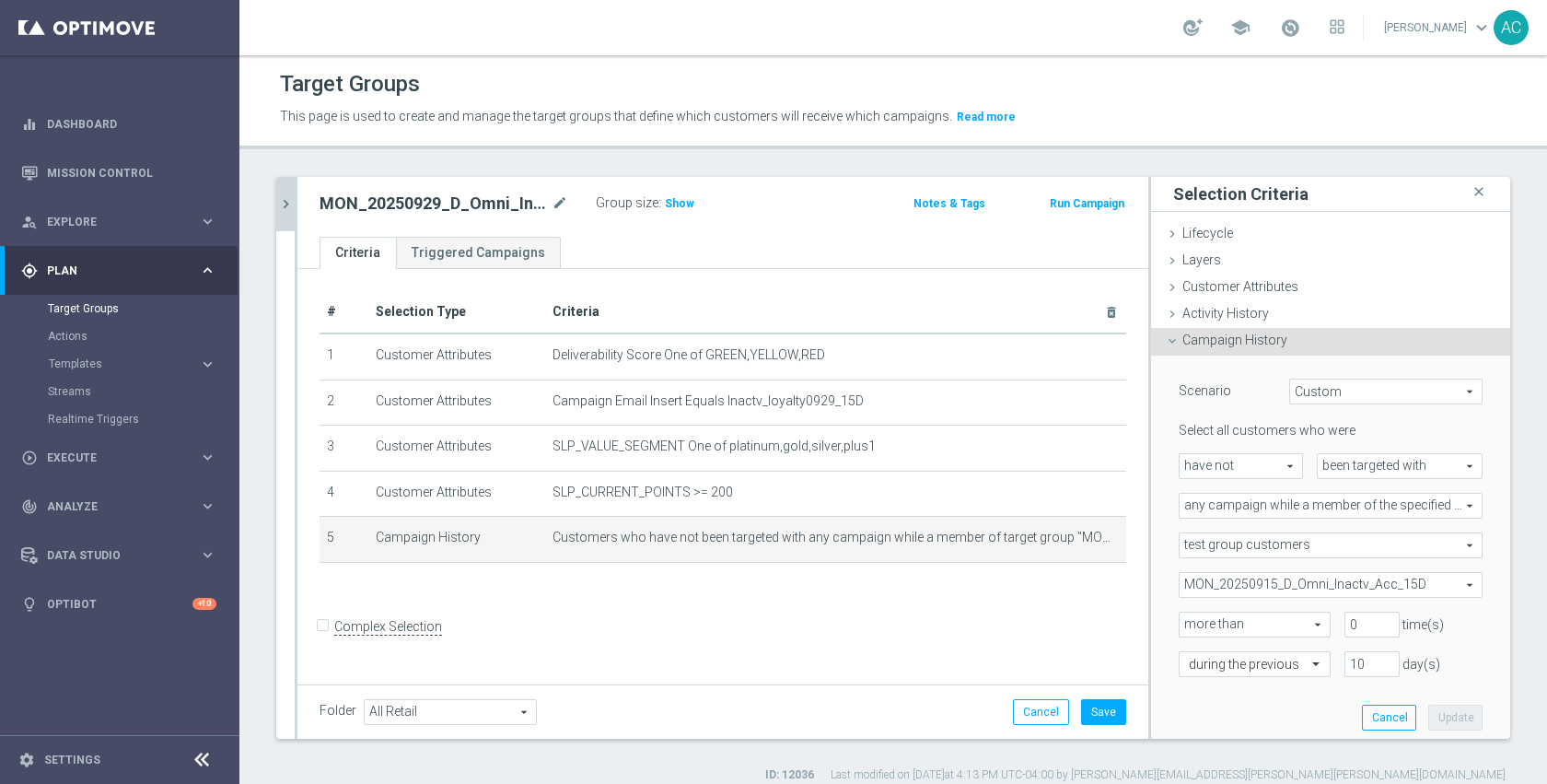
click at [1329, 585] on span "MON_20250915_D_Omni_Inactv_Acc_15D" at bounding box center [1331, 584] width 302 height 24
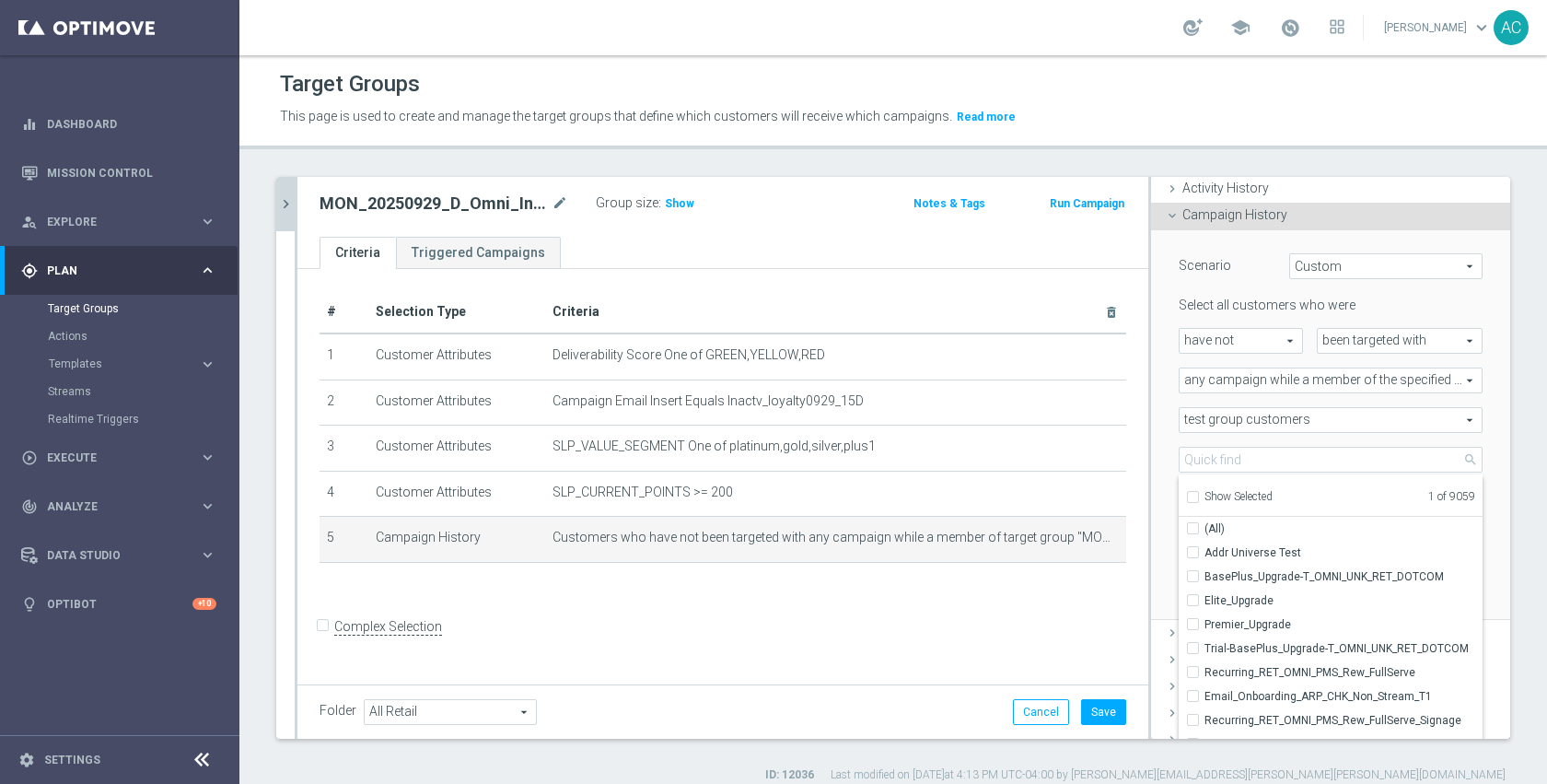
scroll to position [180, 0]
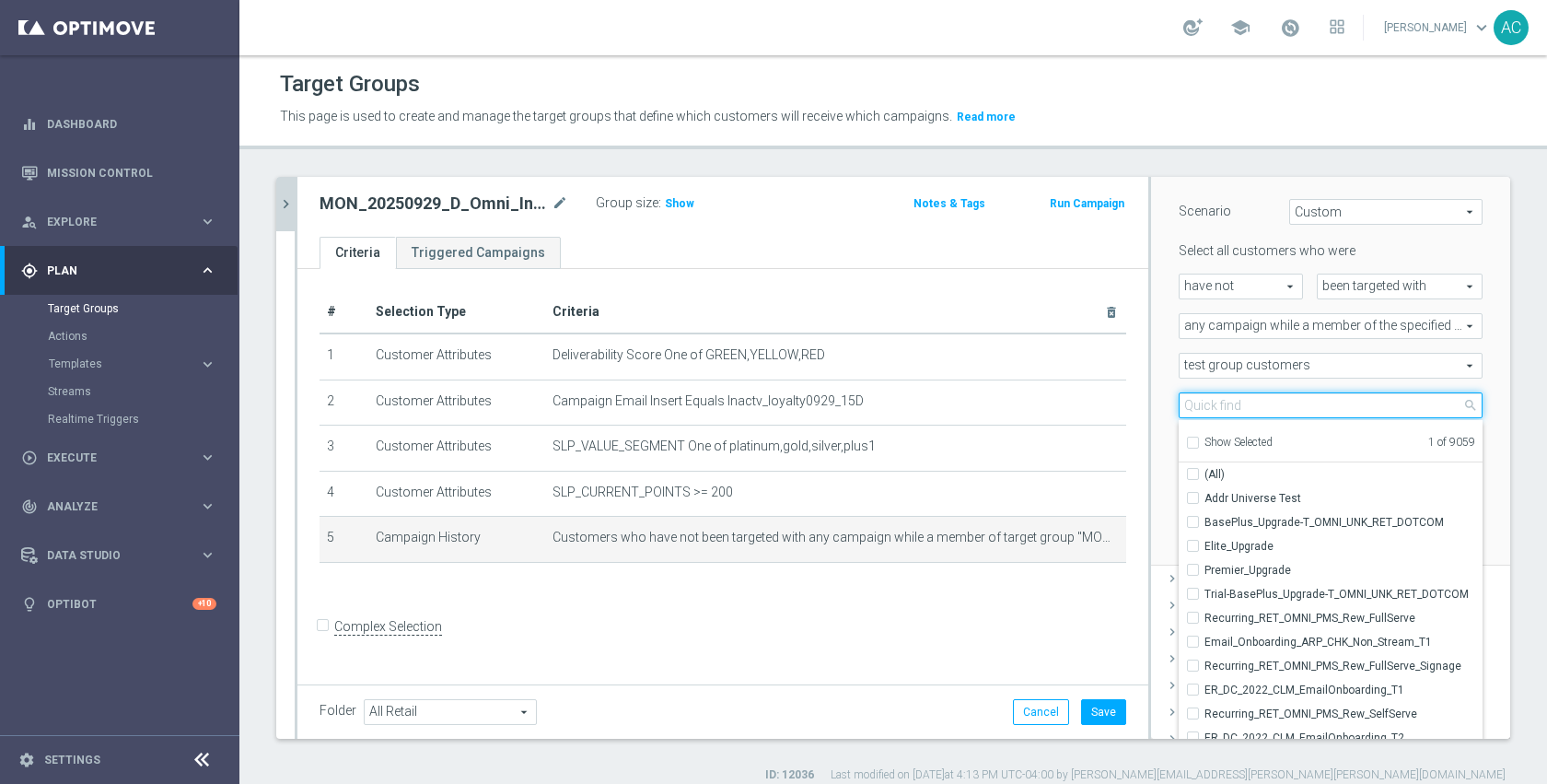
click at [1258, 411] on input "search" at bounding box center [1331, 404] width 304 height 26
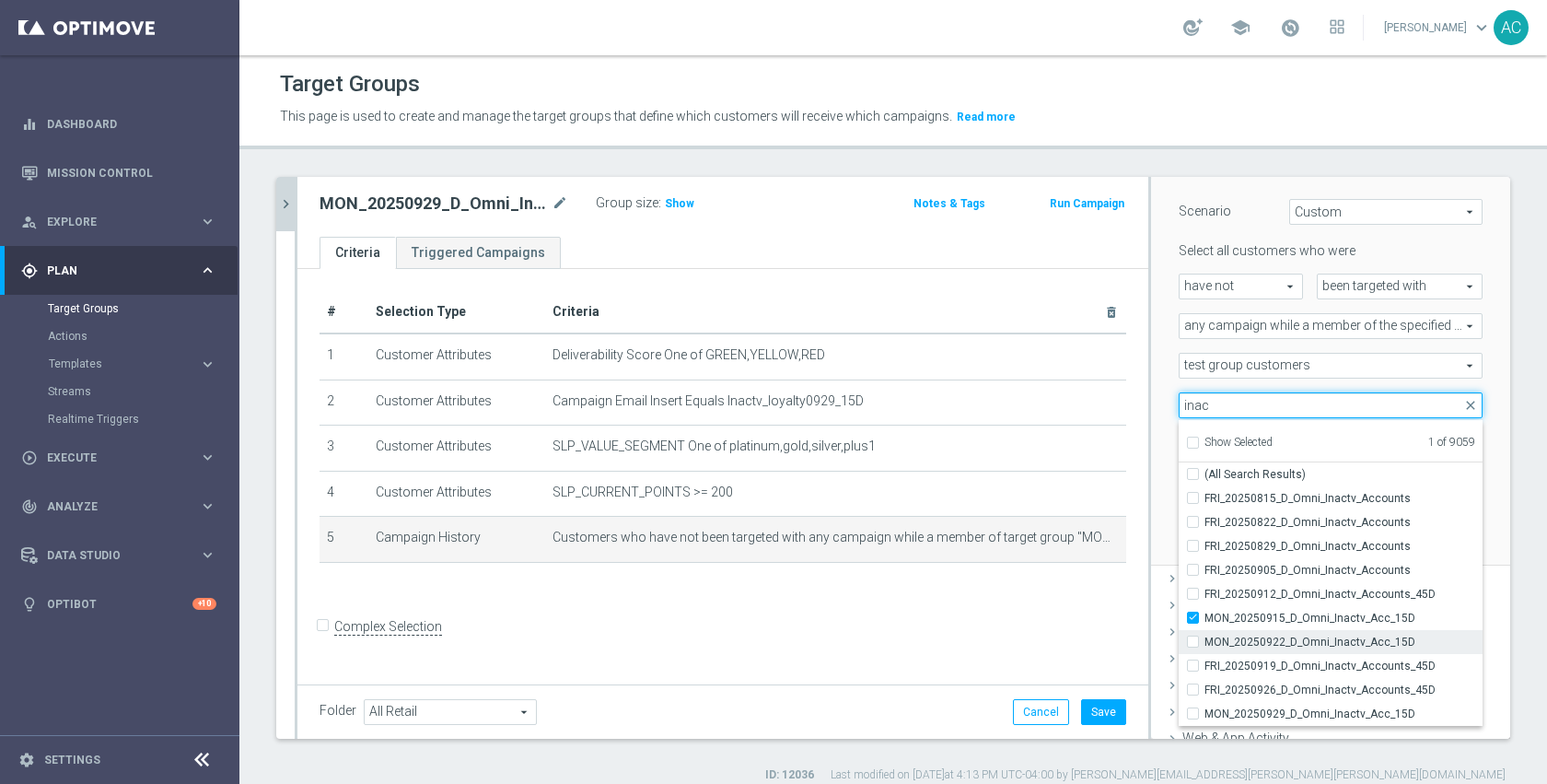
type input "inac"
click at [1291, 640] on span "MON_20250922_D_Omni_Inactv_Acc_15D" at bounding box center [1344, 641] width 279 height 14
click at [1205, 640] on input "MON_20250922_D_Omni_Inactv_Acc_15D" at bounding box center [1198, 641] width 12 height 12
checkbox input "true"
type input "Selected 2 of 9059"
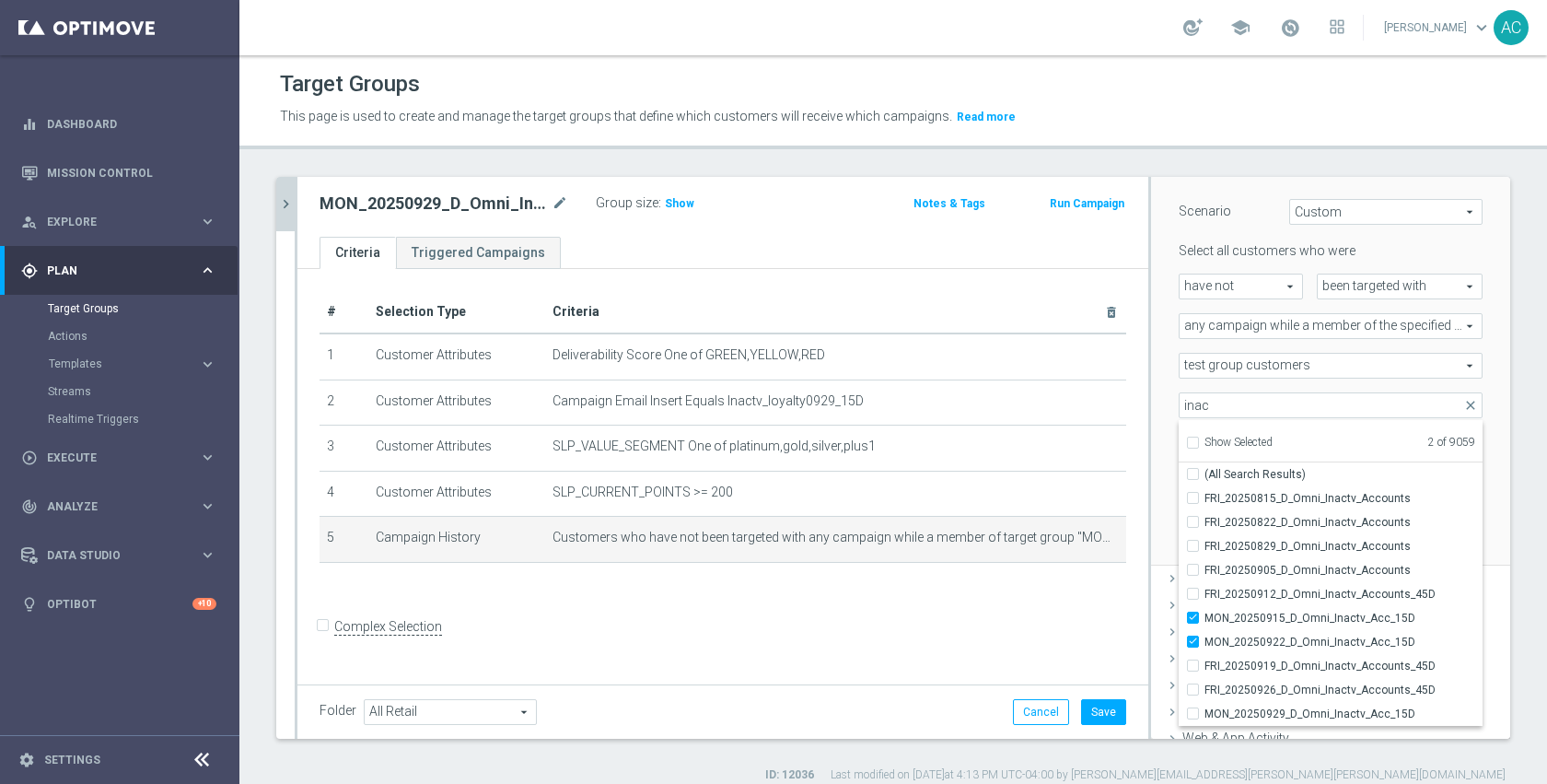
click at [1151, 514] on div "Scenario Custom Custom arrow_drop_down search Select all customers who were hav…" at bounding box center [1331, 371] width 359 height 390
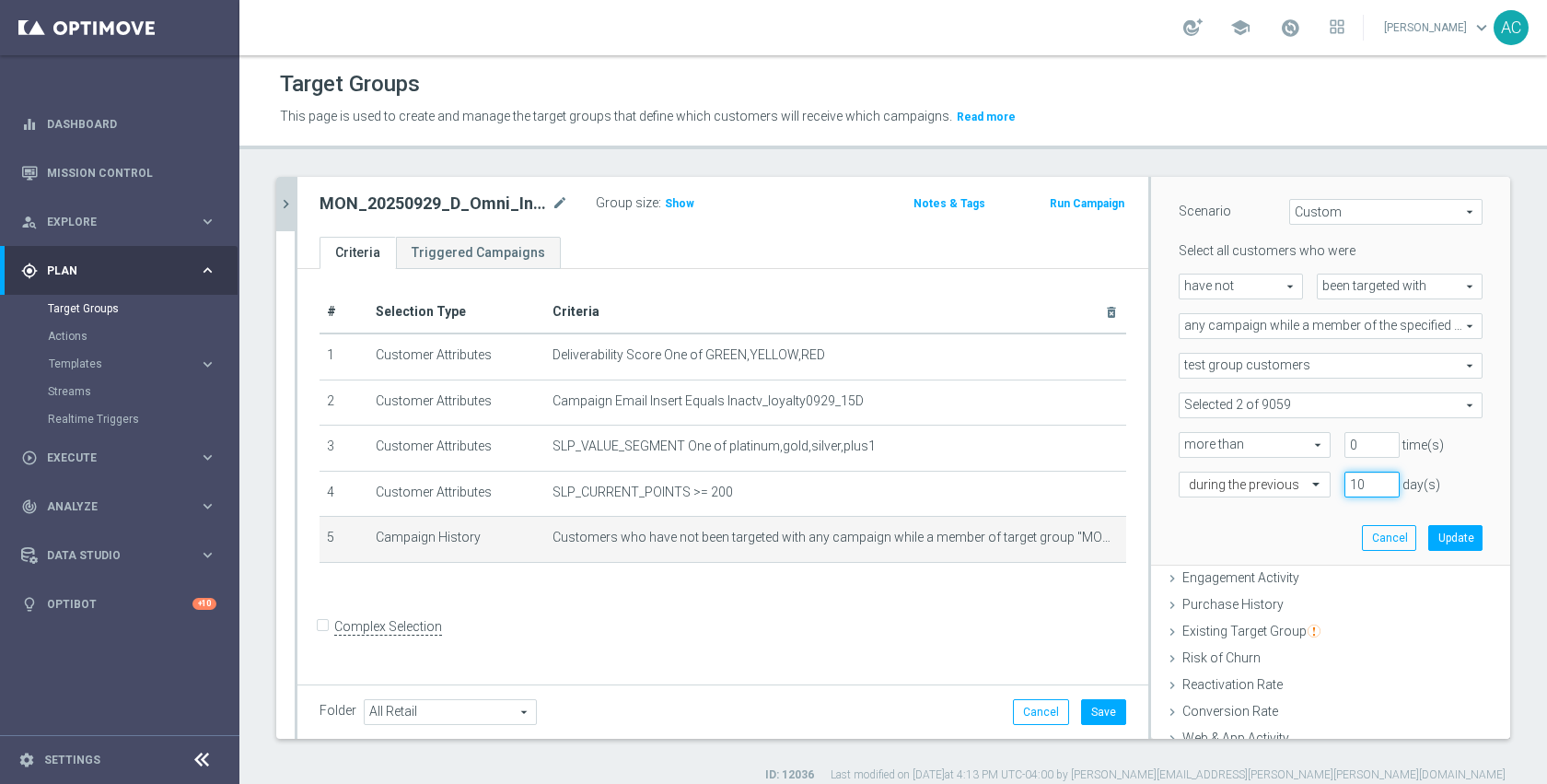
click at [1345, 489] on input "10" at bounding box center [1373, 484] width 56 height 26
type input "20"
click at [1435, 543] on button "Update" at bounding box center [1456, 537] width 55 height 26
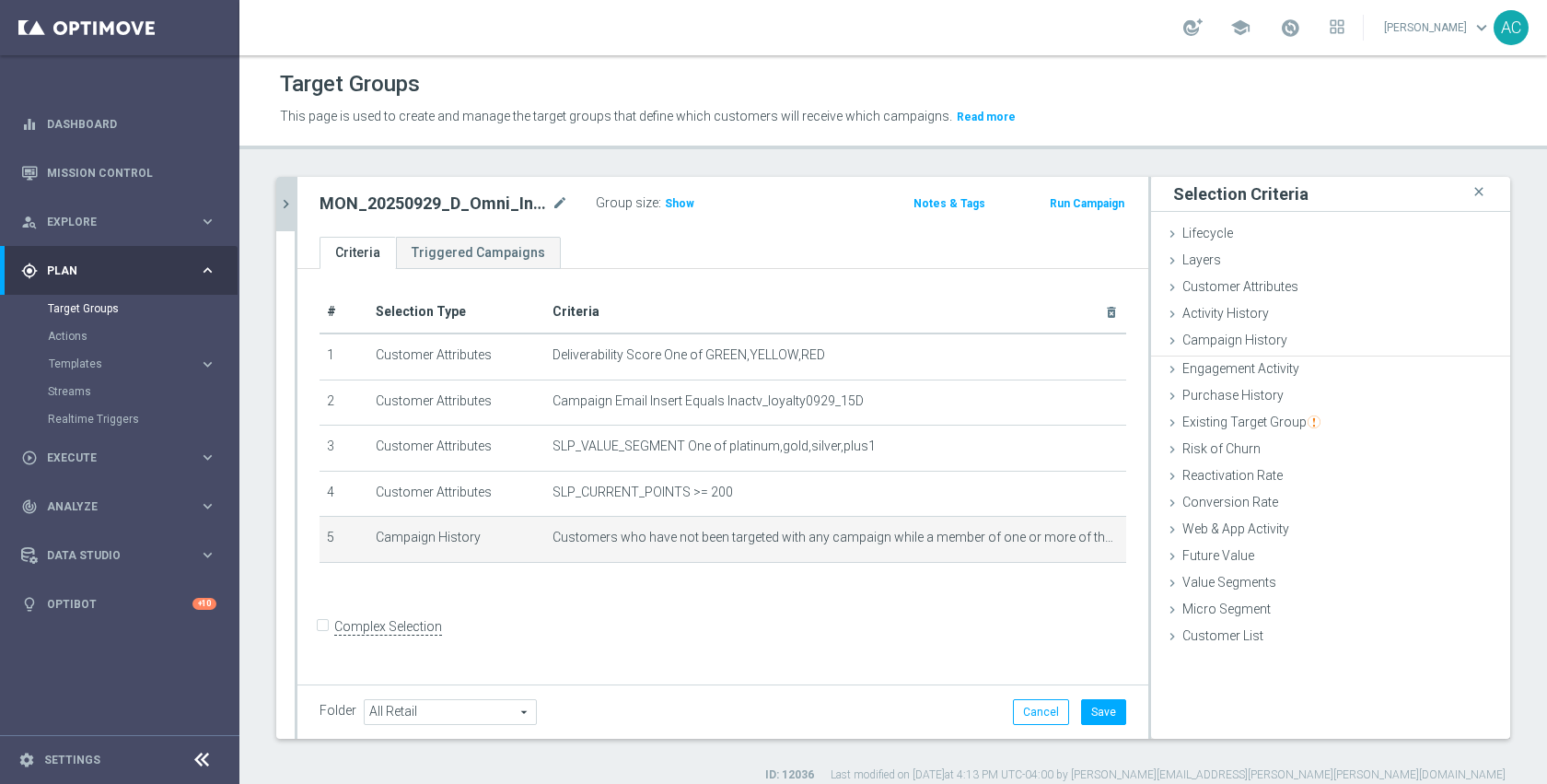
scroll to position [0, 0]
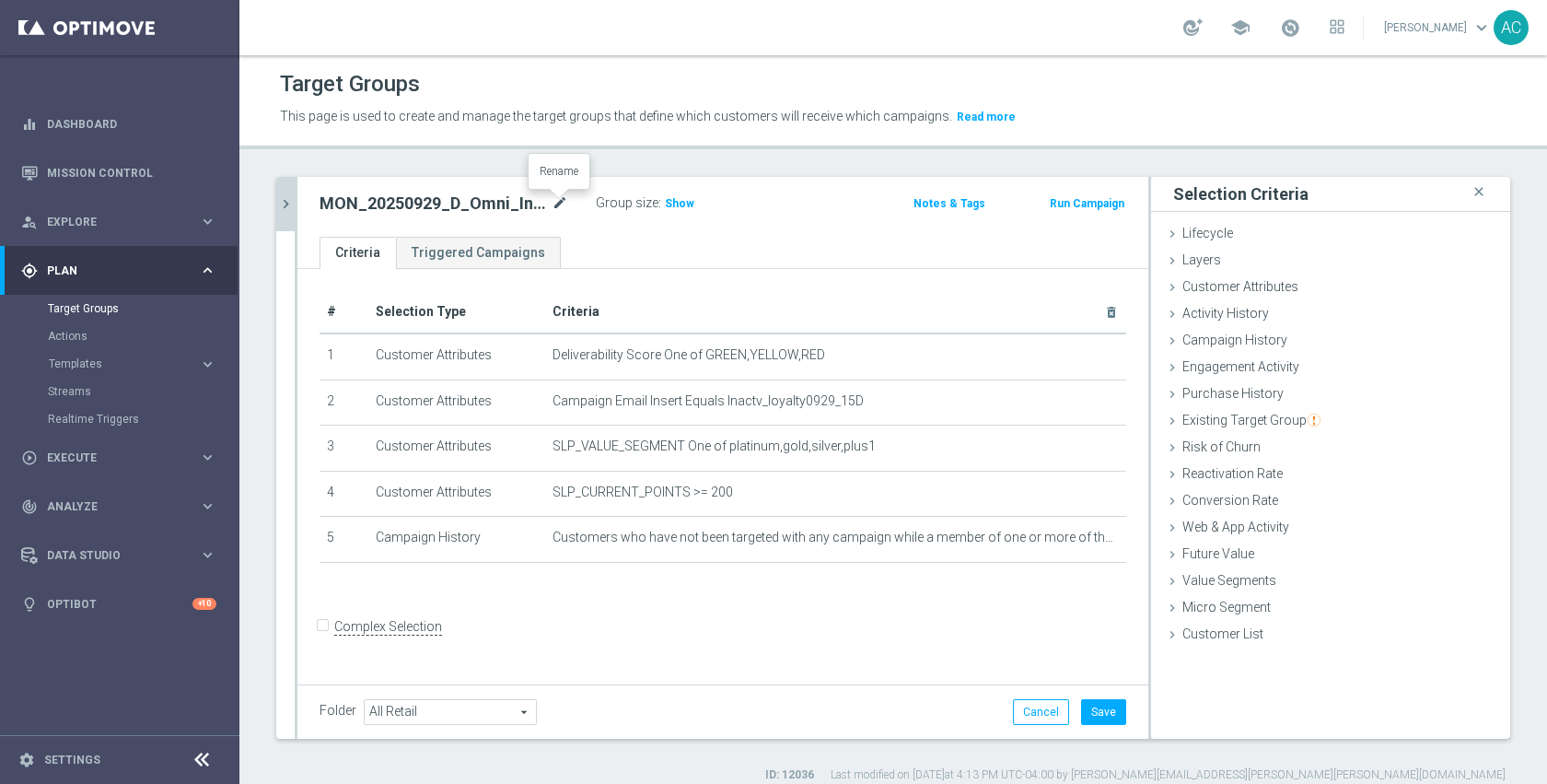
click at [563, 205] on icon "mode_edit" at bounding box center [559, 203] width 16 height 22
click at [1097, 710] on button "Save" at bounding box center [1103, 712] width 45 height 26
